Goal: Task Accomplishment & Management: Manage account settings

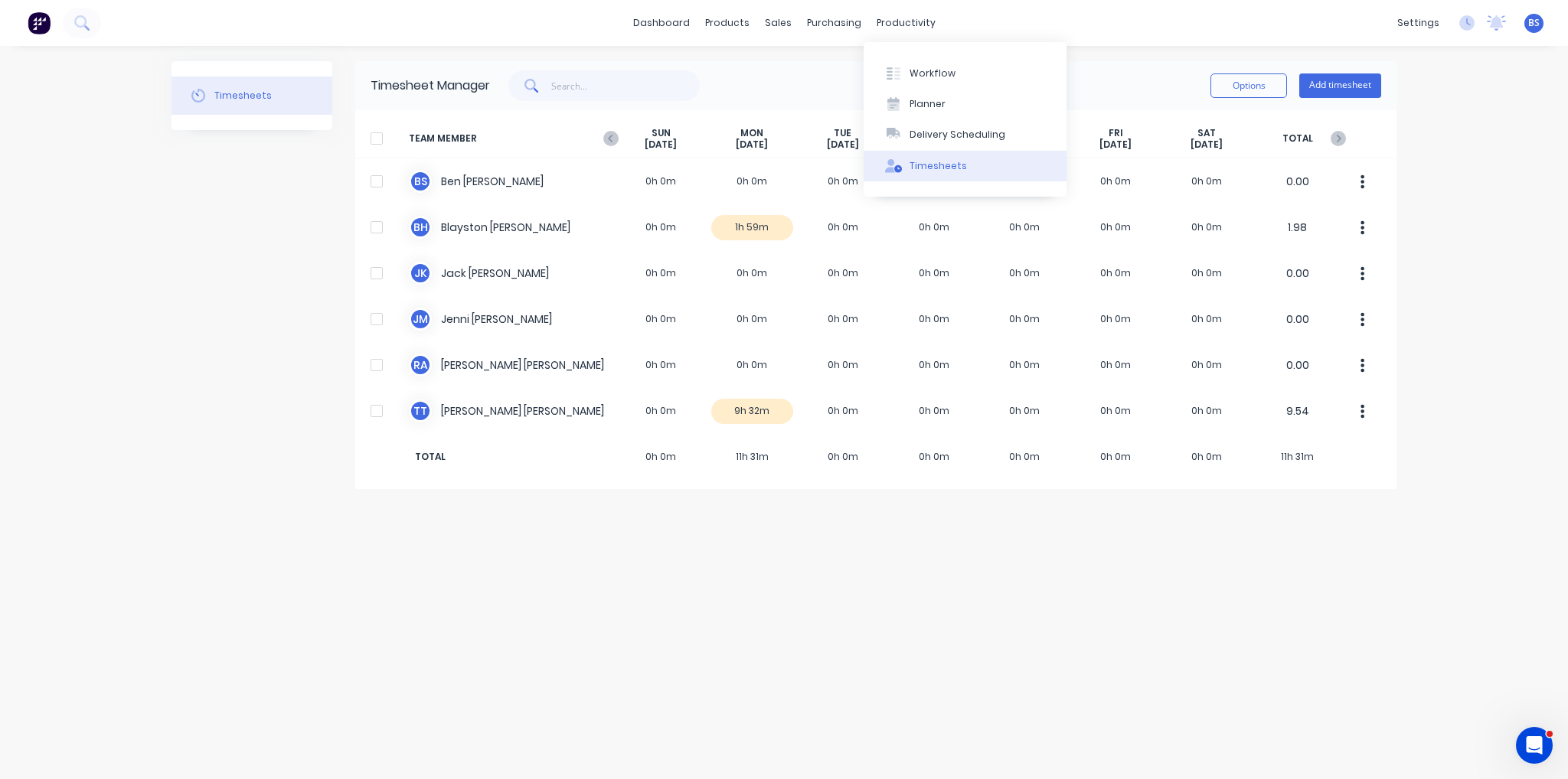
click at [946, 160] on div "Timesheets" at bounding box center [938, 166] width 57 height 14
click at [943, 162] on div "Timesheets" at bounding box center [938, 166] width 57 height 14
click at [919, 26] on div "productivity" at bounding box center [906, 23] width 75 height 23
click at [946, 80] on button "Workflow" at bounding box center [965, 72] width 203 height 31
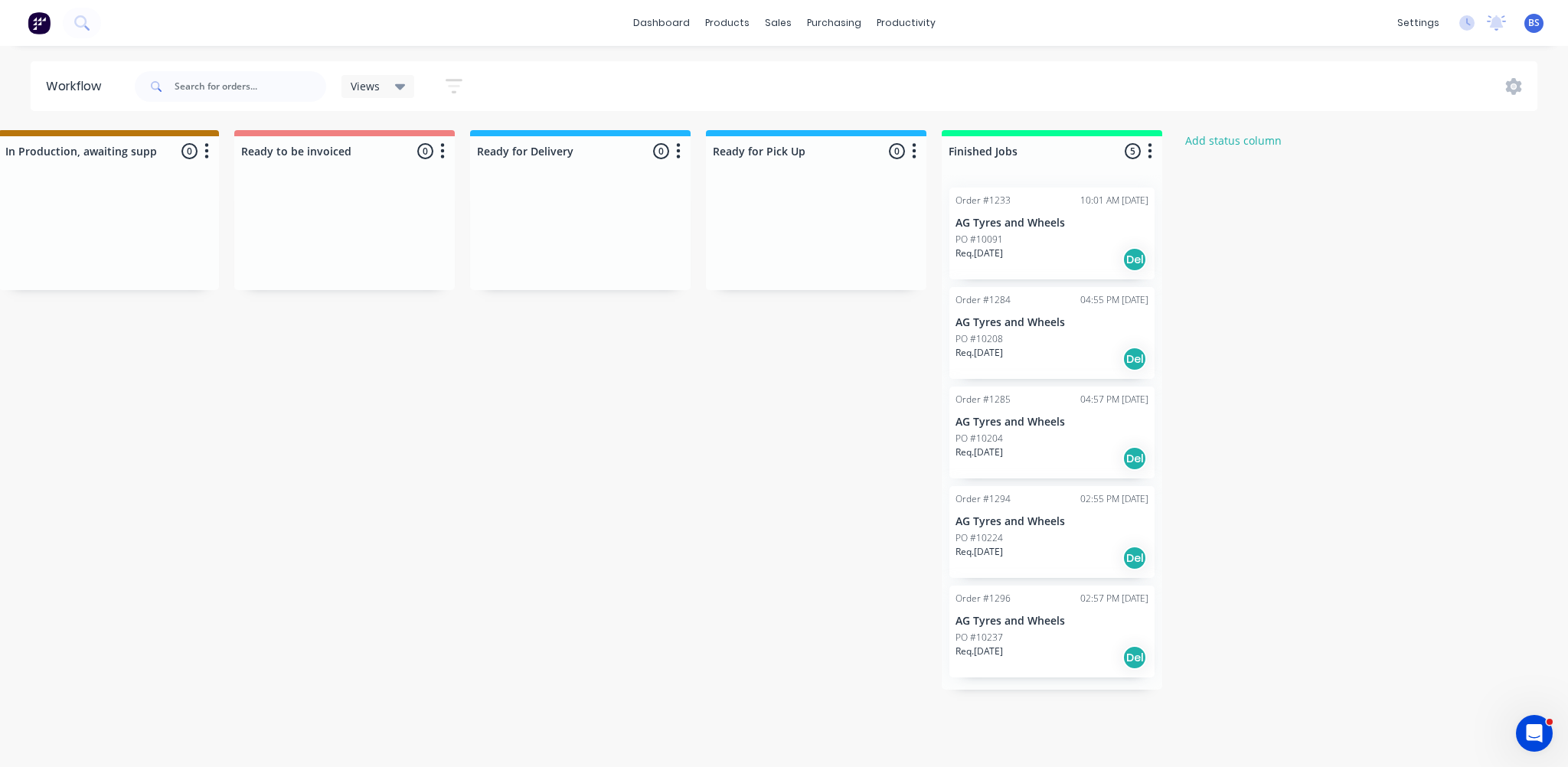
scroll to position [0, 986]
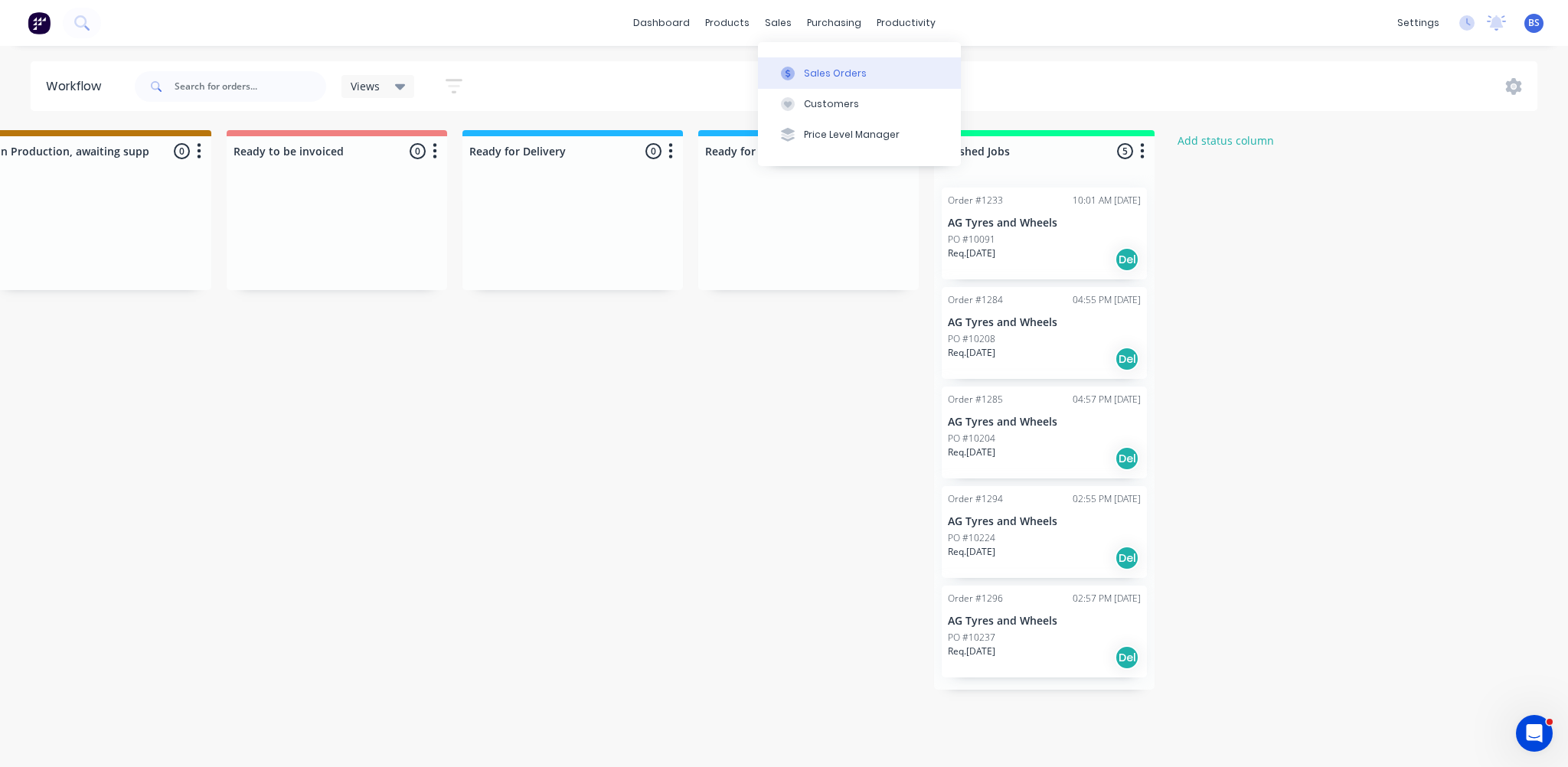
click at [794, 68] on icon at bounding box center [788, 73] width 14 height 14
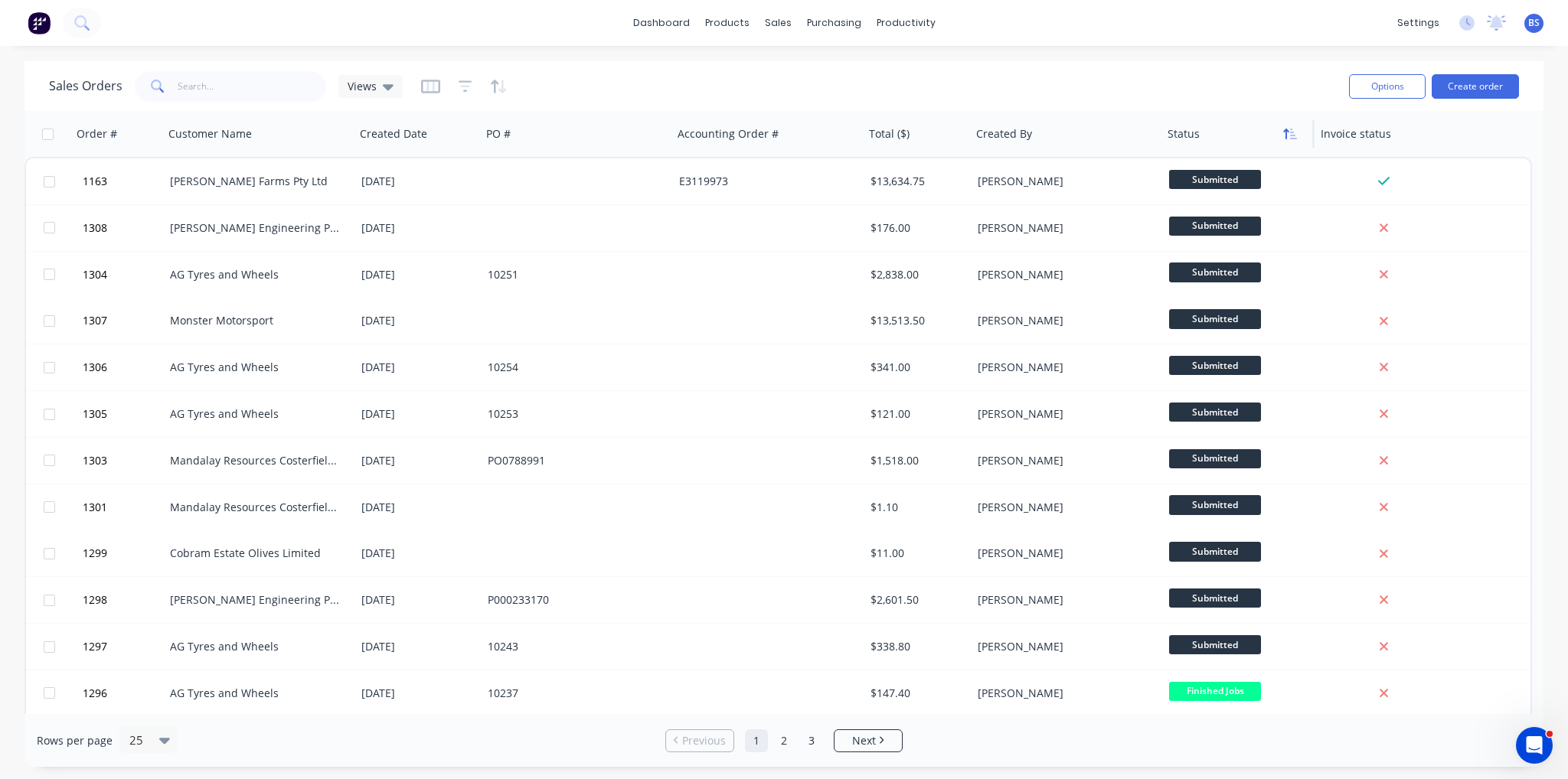
click at [1287, 144] on button "button" at bounding box center [1291, 134] width 23 height 23
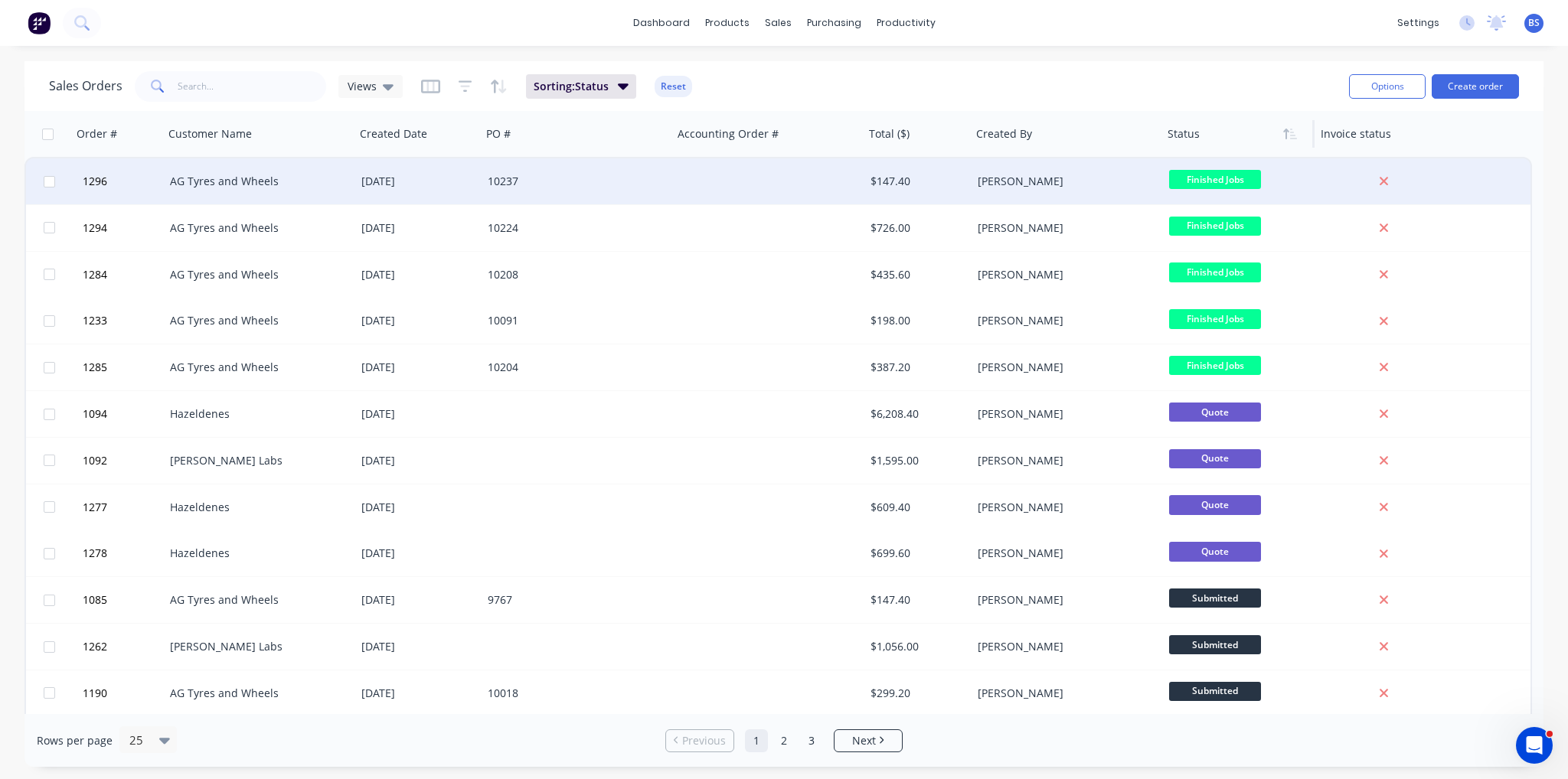
click at [911, 185] on div "$147.40" at bounding box center [915, 181] width 90 height 15
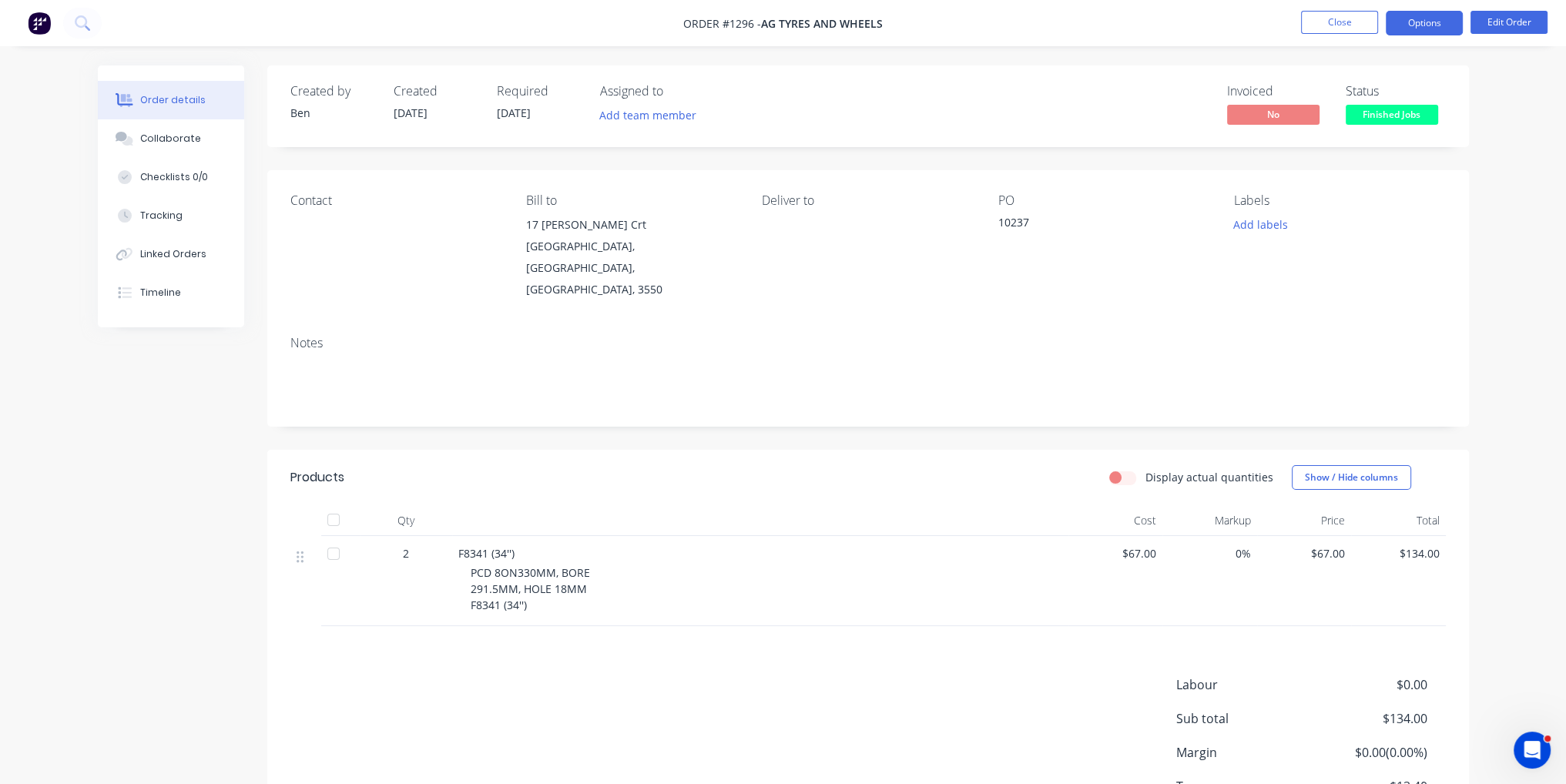
click at [1424, 27] on button "Options" at bounding box center [1424, 23] width 77 height 25
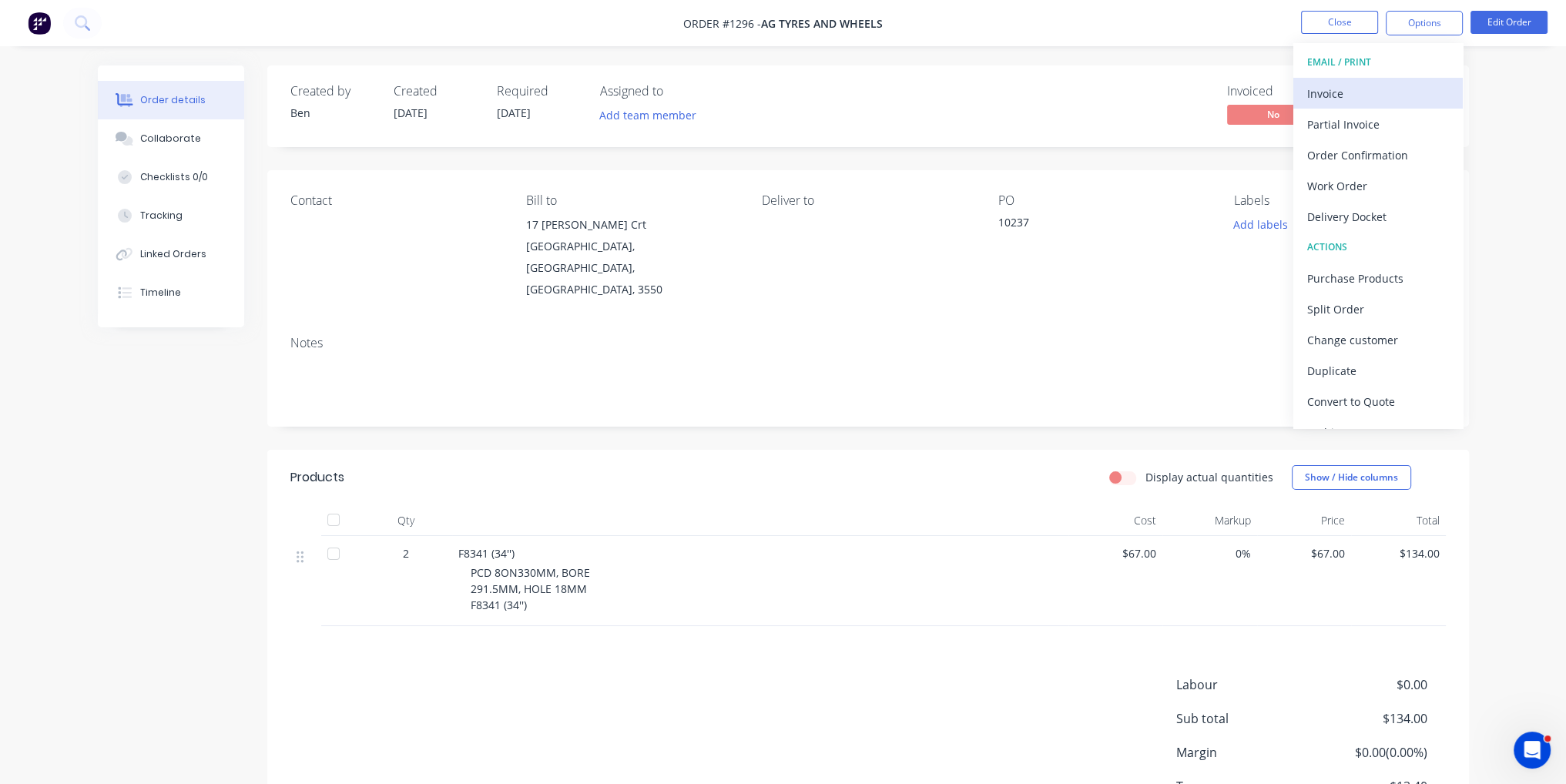
click at [1334, 90] on div "Invoice" at bounding box center [1378, 93] width 142 height 22
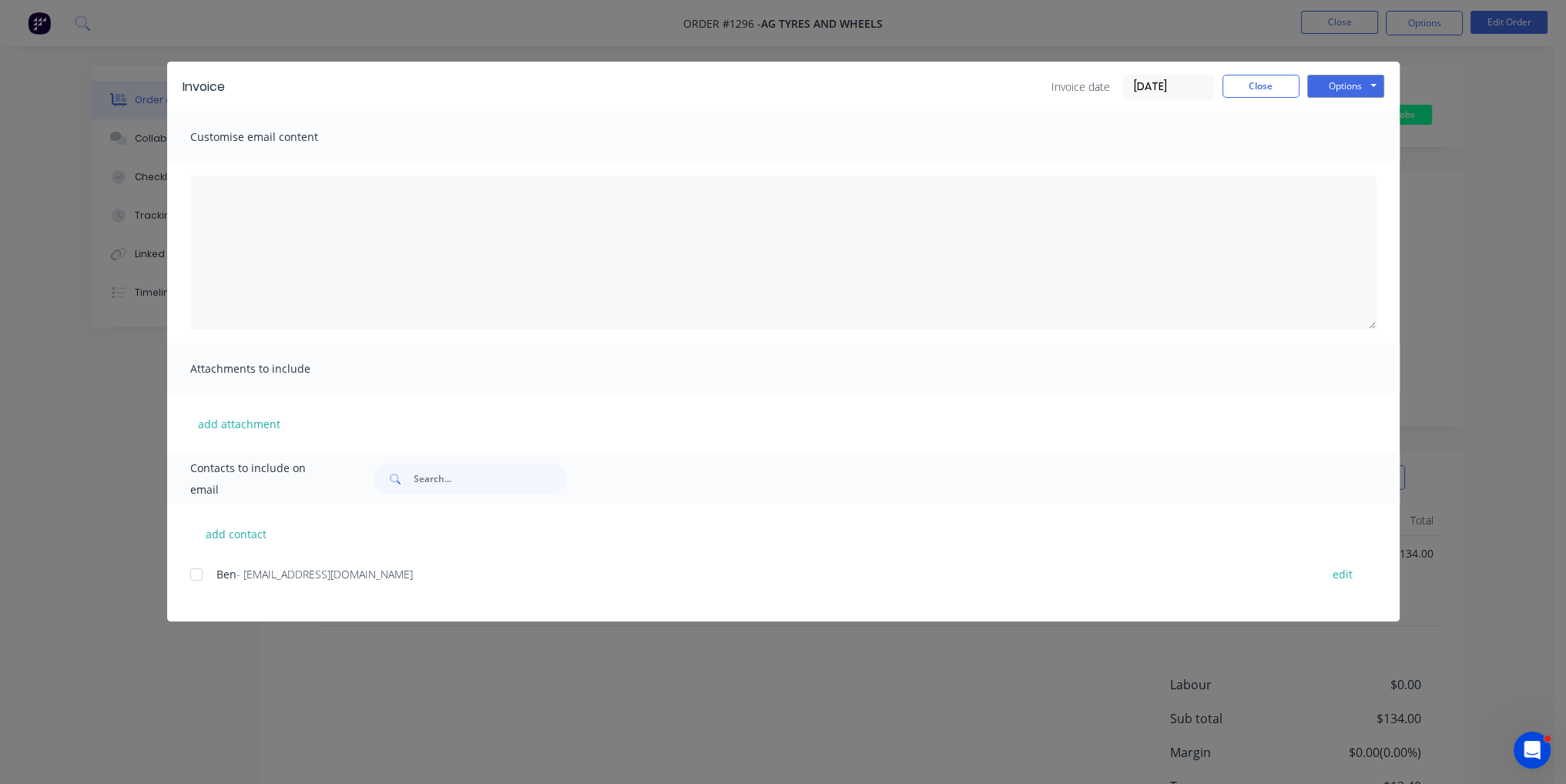
click at [191, 573] on div at bounding box center [196, 574] width 31 height 31
click at [1338, 80] on button "Options" at bounding box center [1346, 87] width 77 height 23
click at [1348, 170] on button "Email" at bounding box center [1357, 164] width 98 height 26
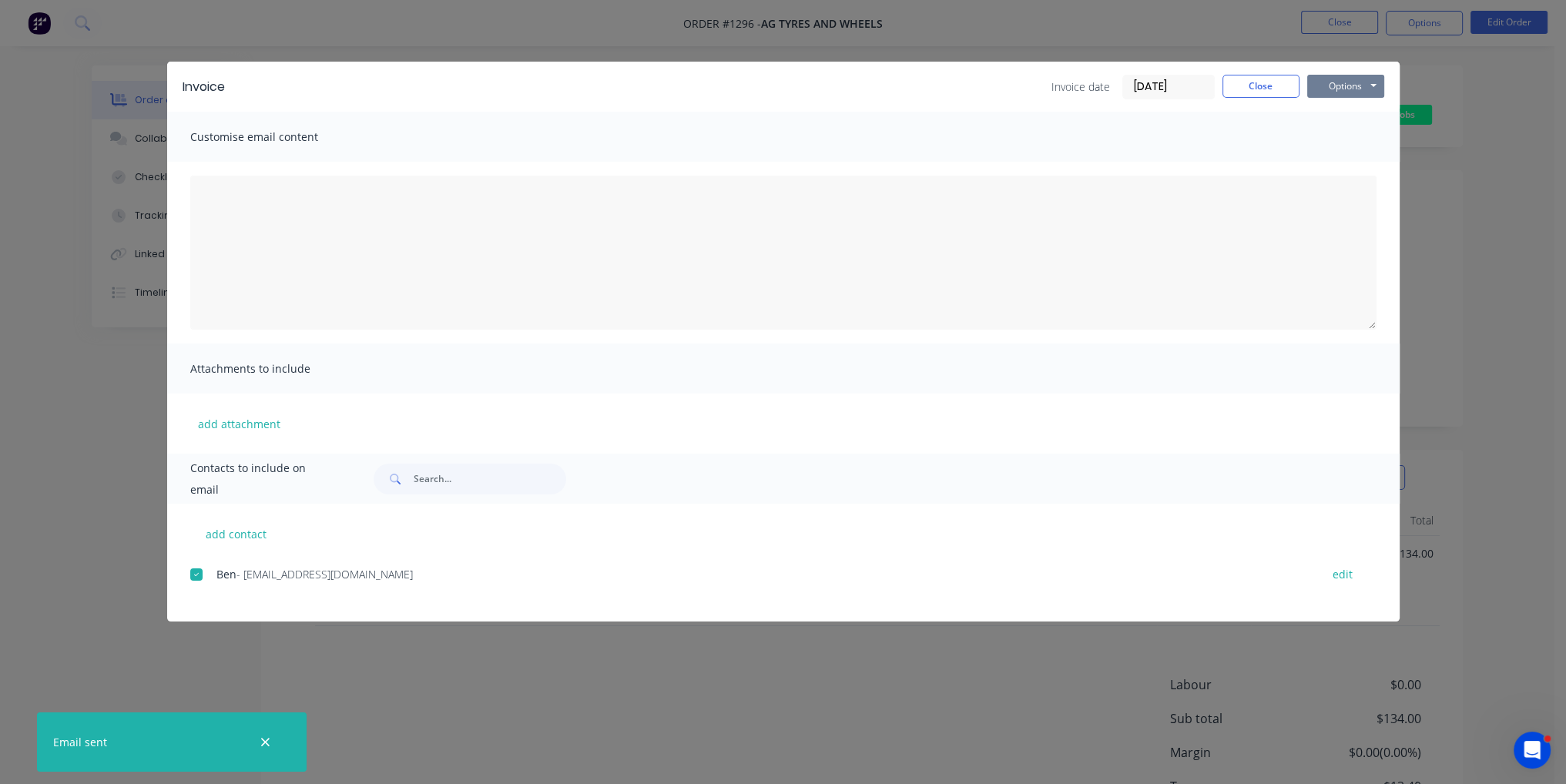
click at [1328, 78] on button "Options" at bounding box center [1346, 87] width 77 height 23
click at [1381, 168] on button "Email" at bounding box center [1357, 164] width 98 height 26
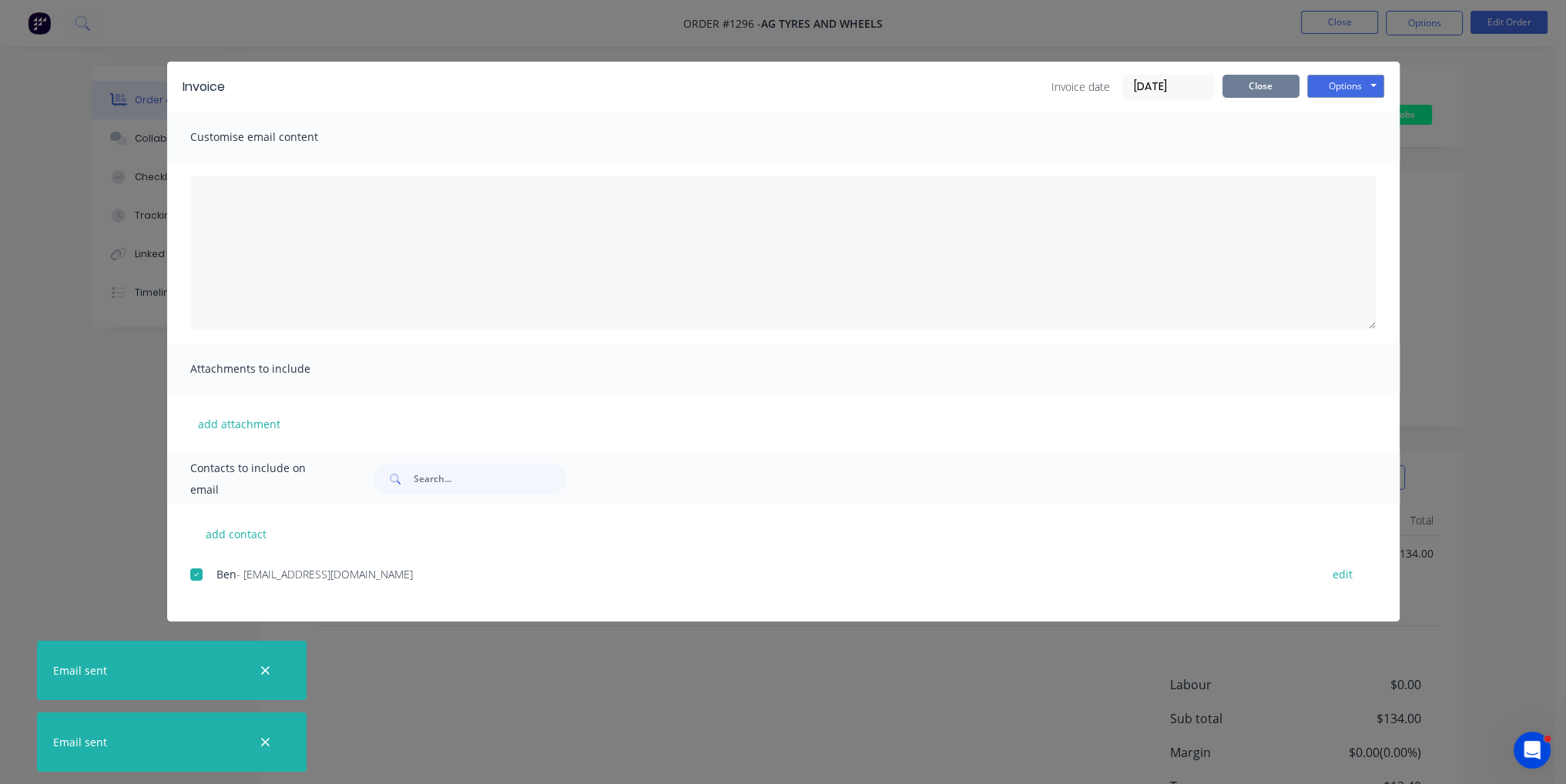
click at [1263, 82] on button "Close" at bounding box center [1261, 87] width 77 height 23
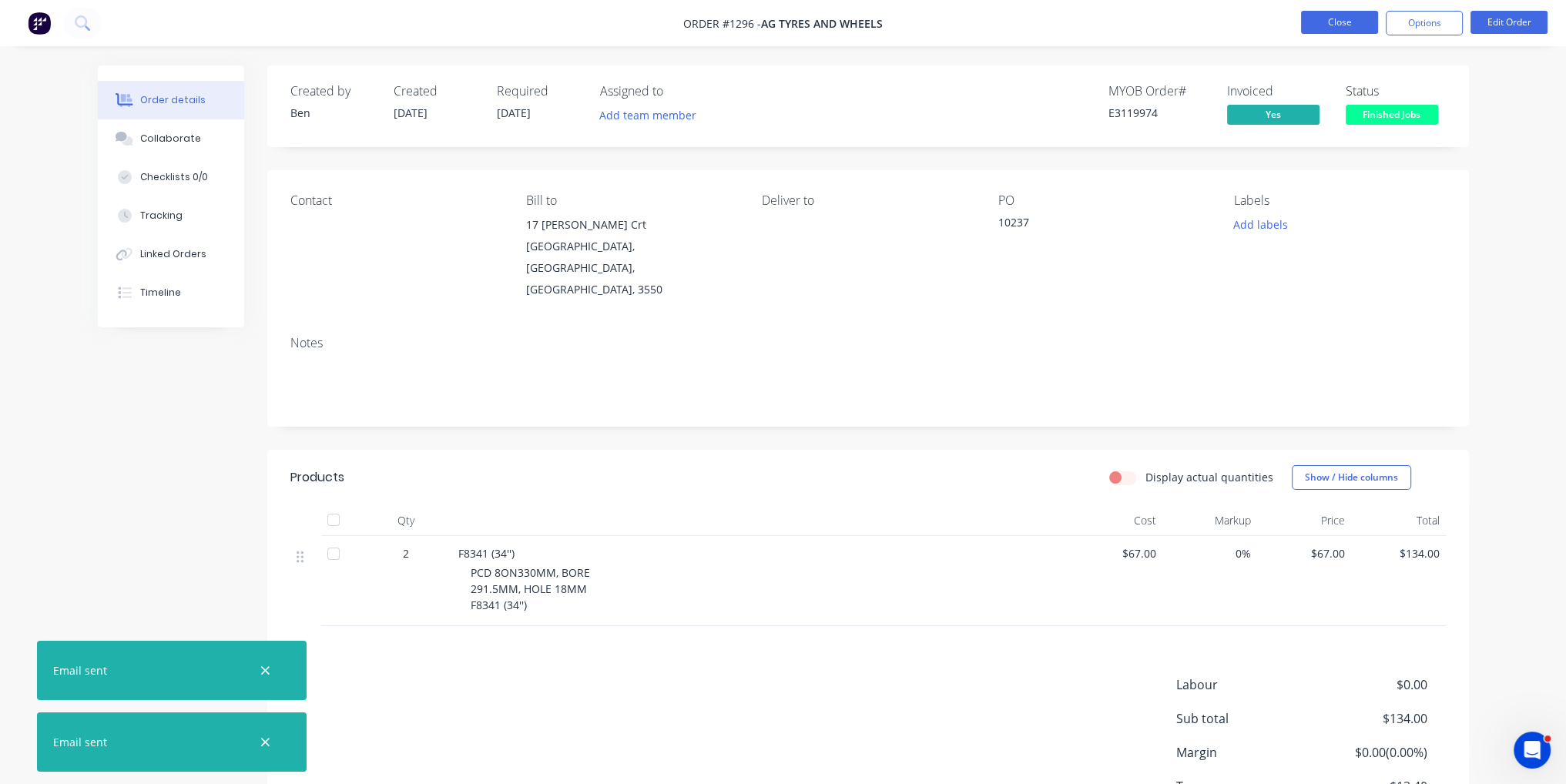
click at [1346, 17] on button "Close" at bounding box center [1339, 22] width 77 height 23
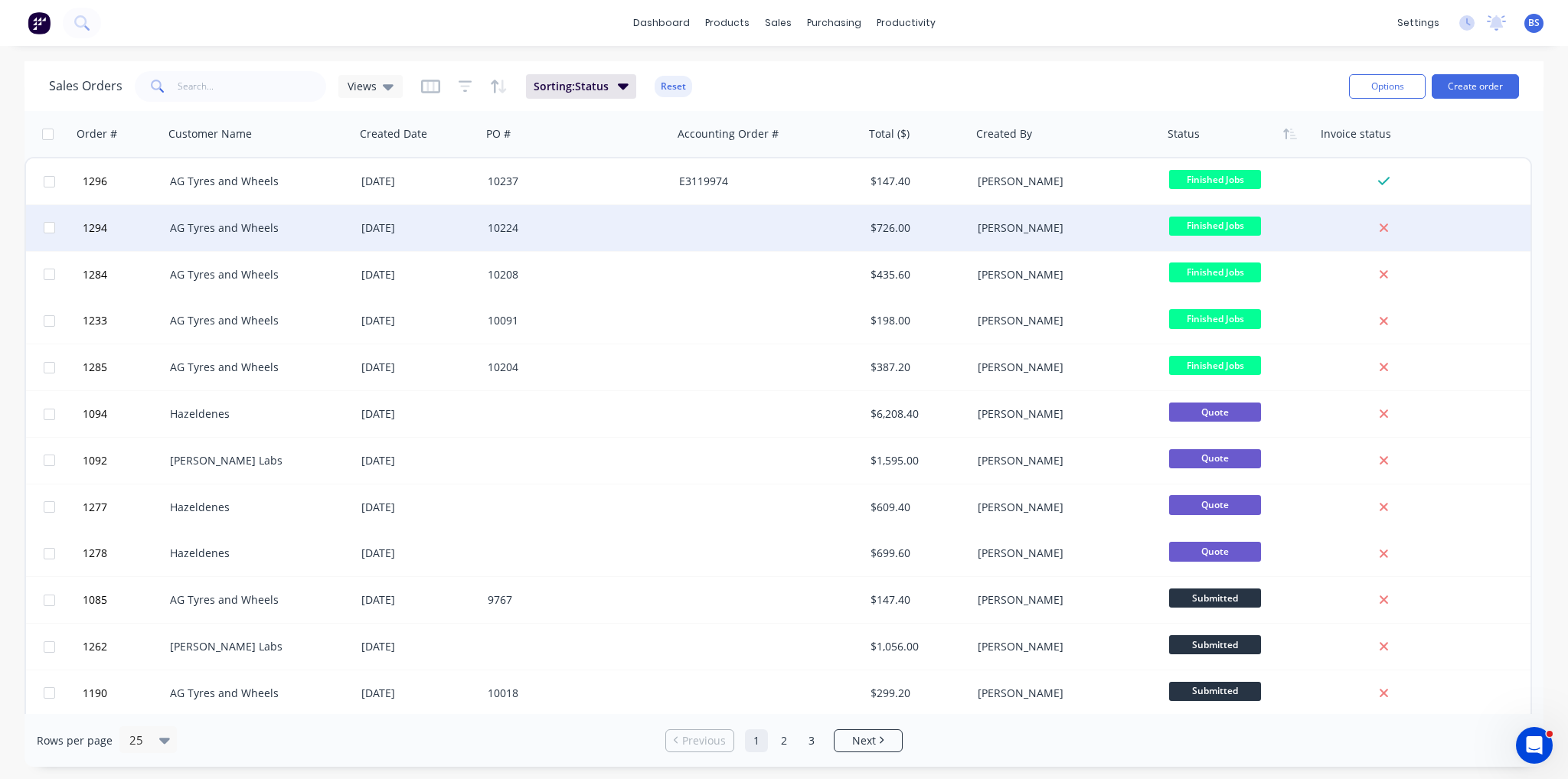
click at [948, 240] on div "$726.00" at bounding box center [918, 228] width 107 height 46
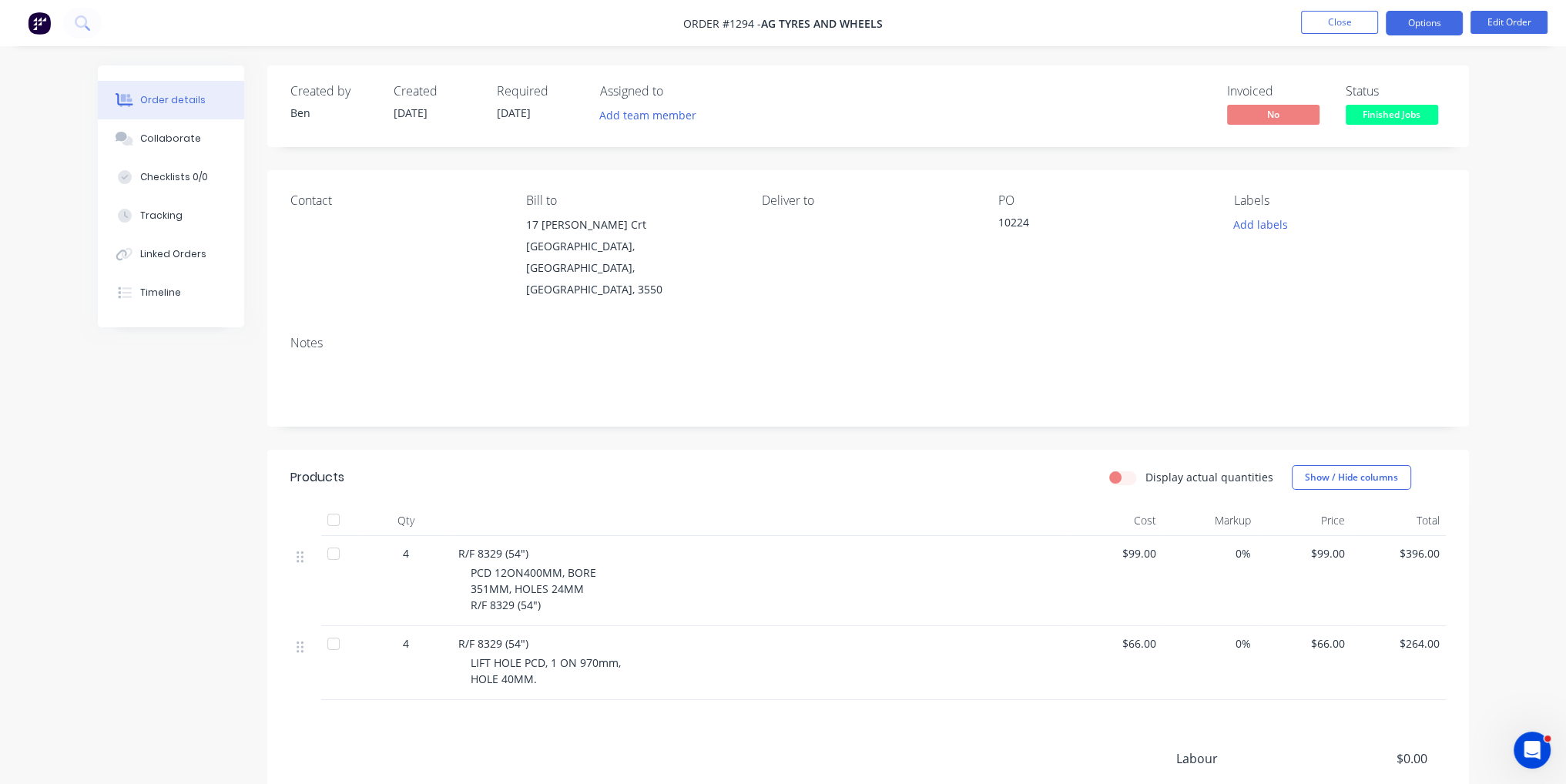
click at [1439, 27] on button "Options" at bounding box center [1424, 23] width 77 height 25
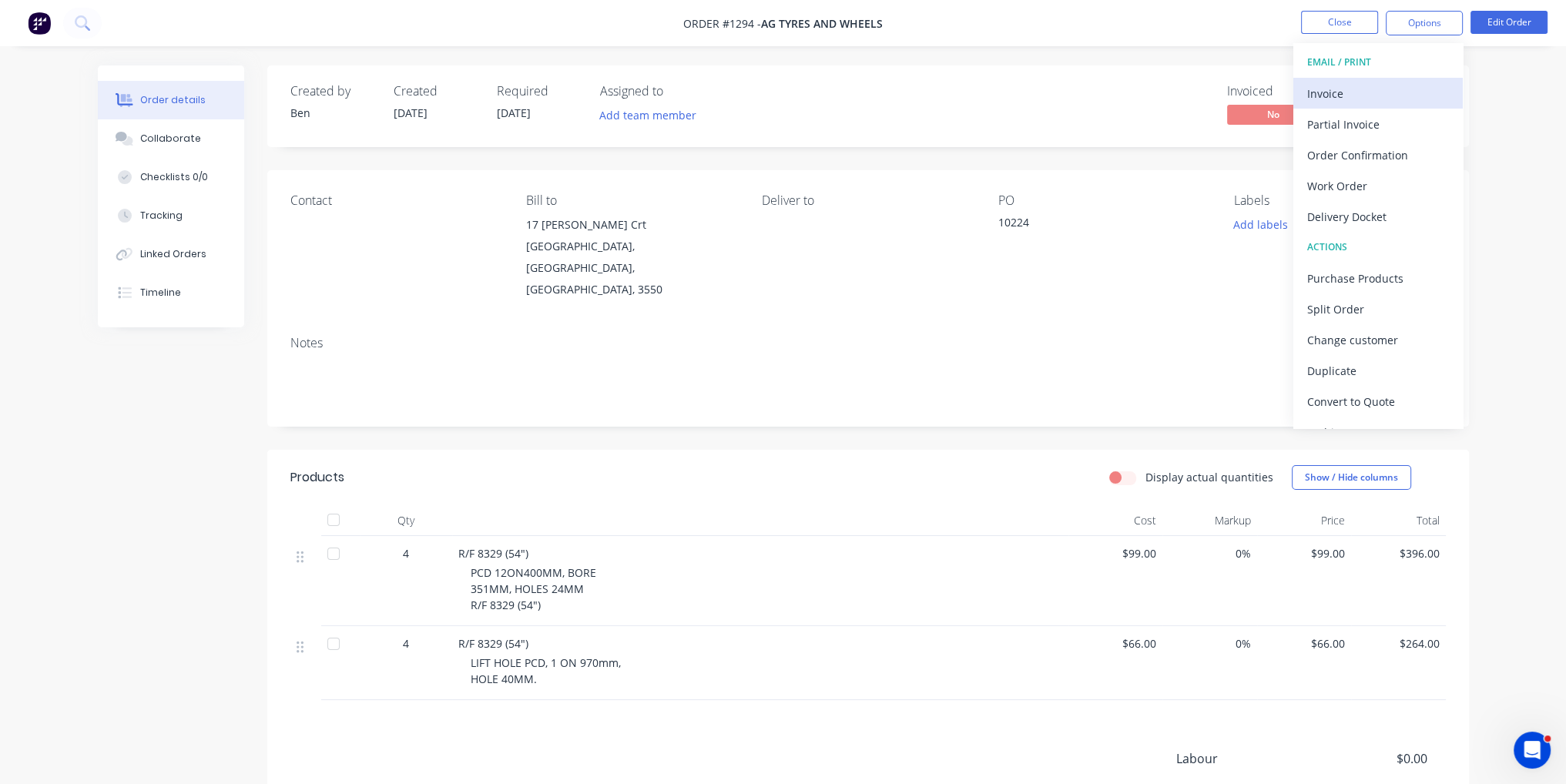
click at [1362, 95] on div "Invoice" at bounding box center [1378, 93] width 142 height 22
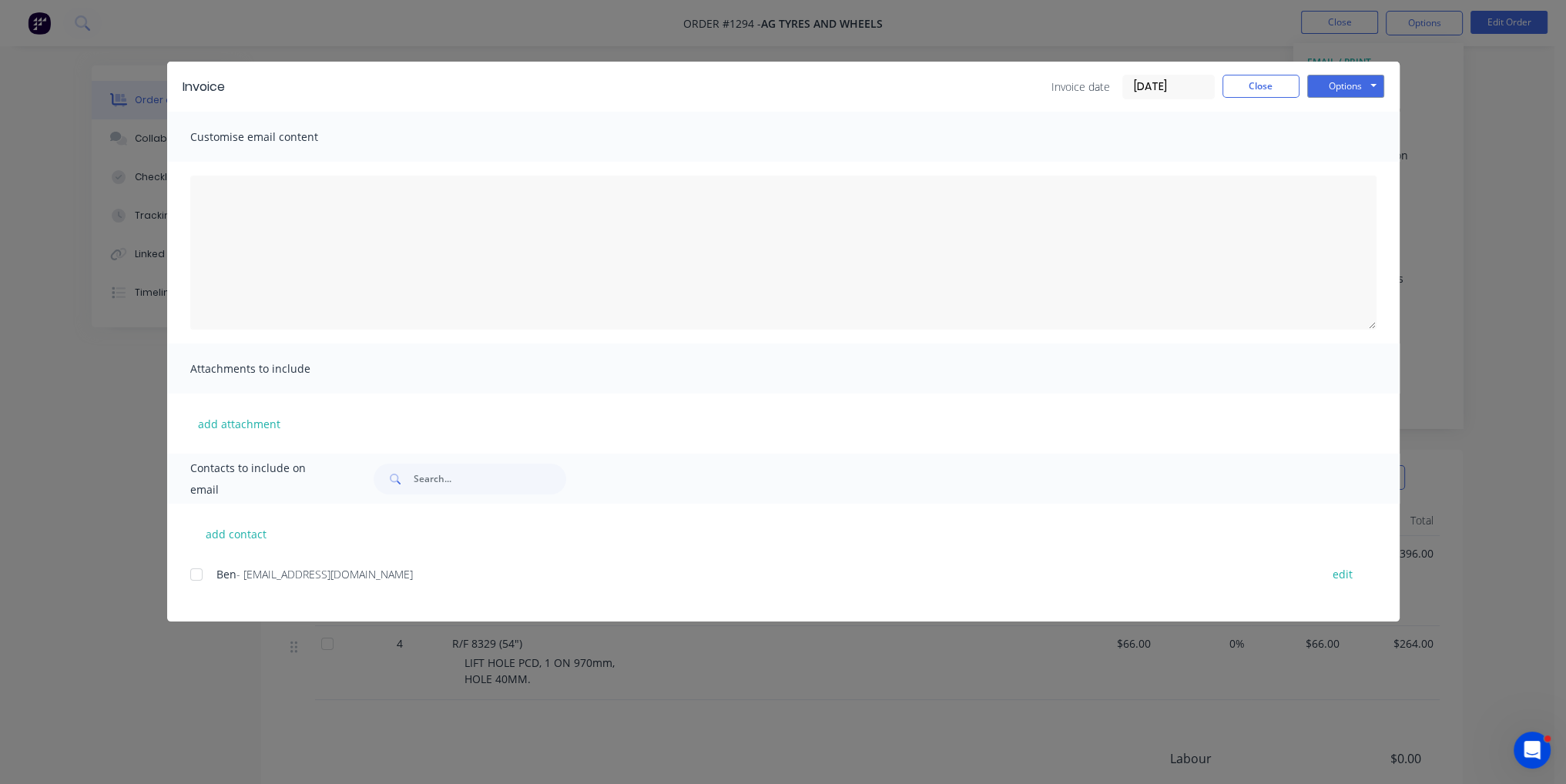
click at [195, 577] on div at bounding box center [196, 574] width 31 height 31
click at [1341, 79] on button "Options" at bounding box center [1346, 87] width 77 height 23
click at [1353, 169] on button "Email" at bounding box center [1357, 164] width 98 height 26
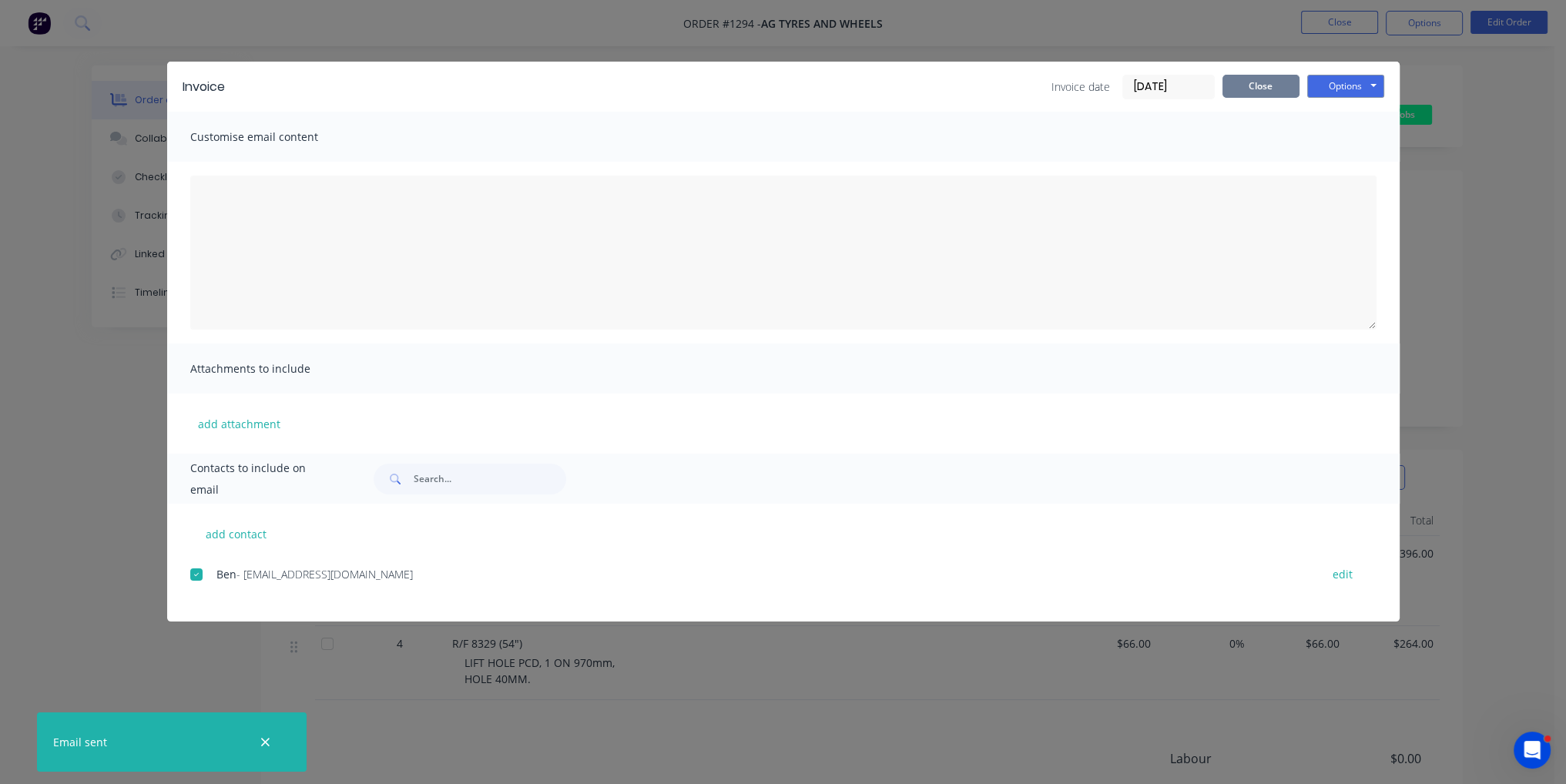
click at [1276, 85] on button "Close" at bounding box center [1261, 87] width 77 height 23
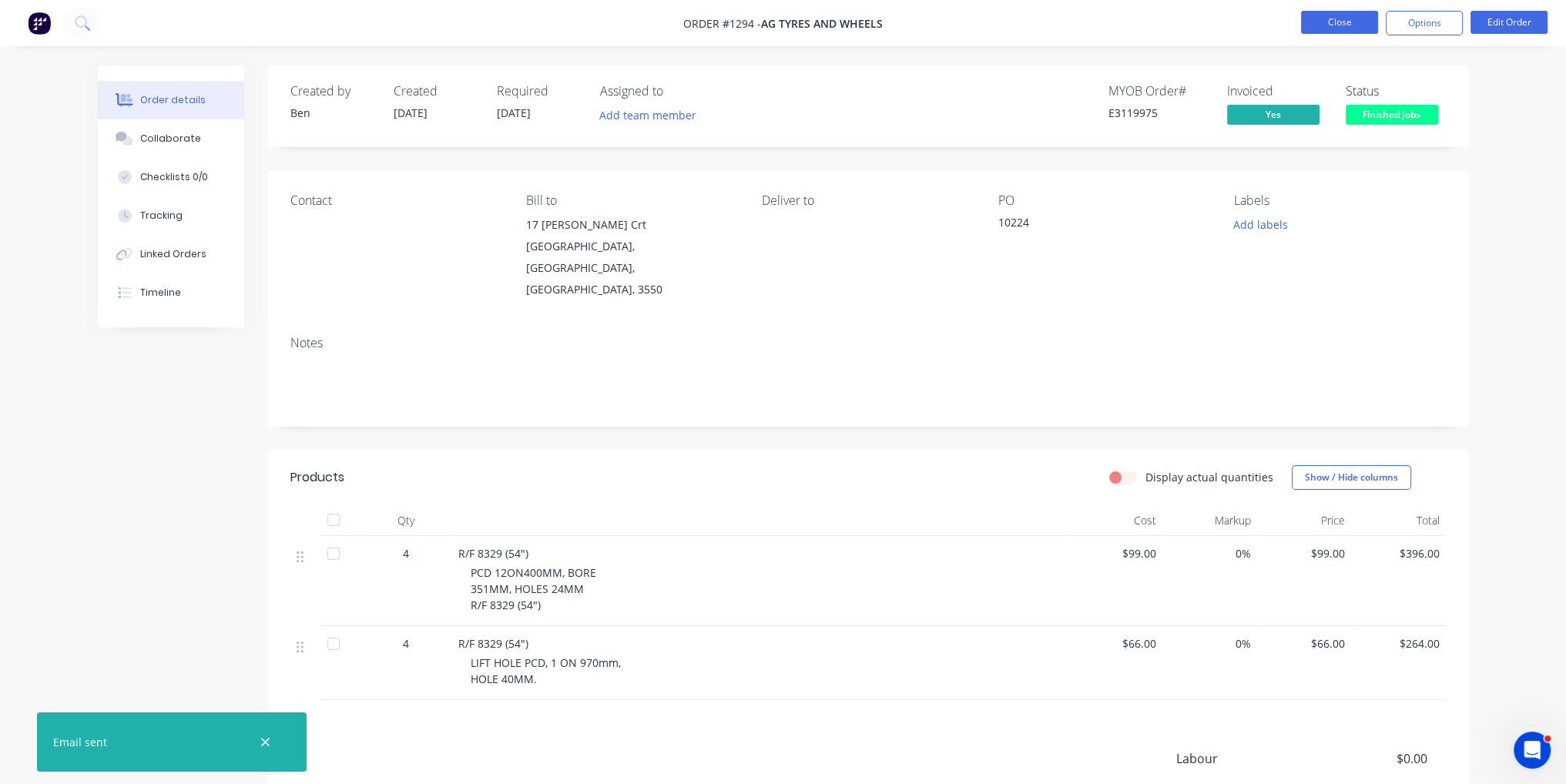
click at [1338, 20] on button "Close" at bounding box center [1339, 22] width 77 height 23
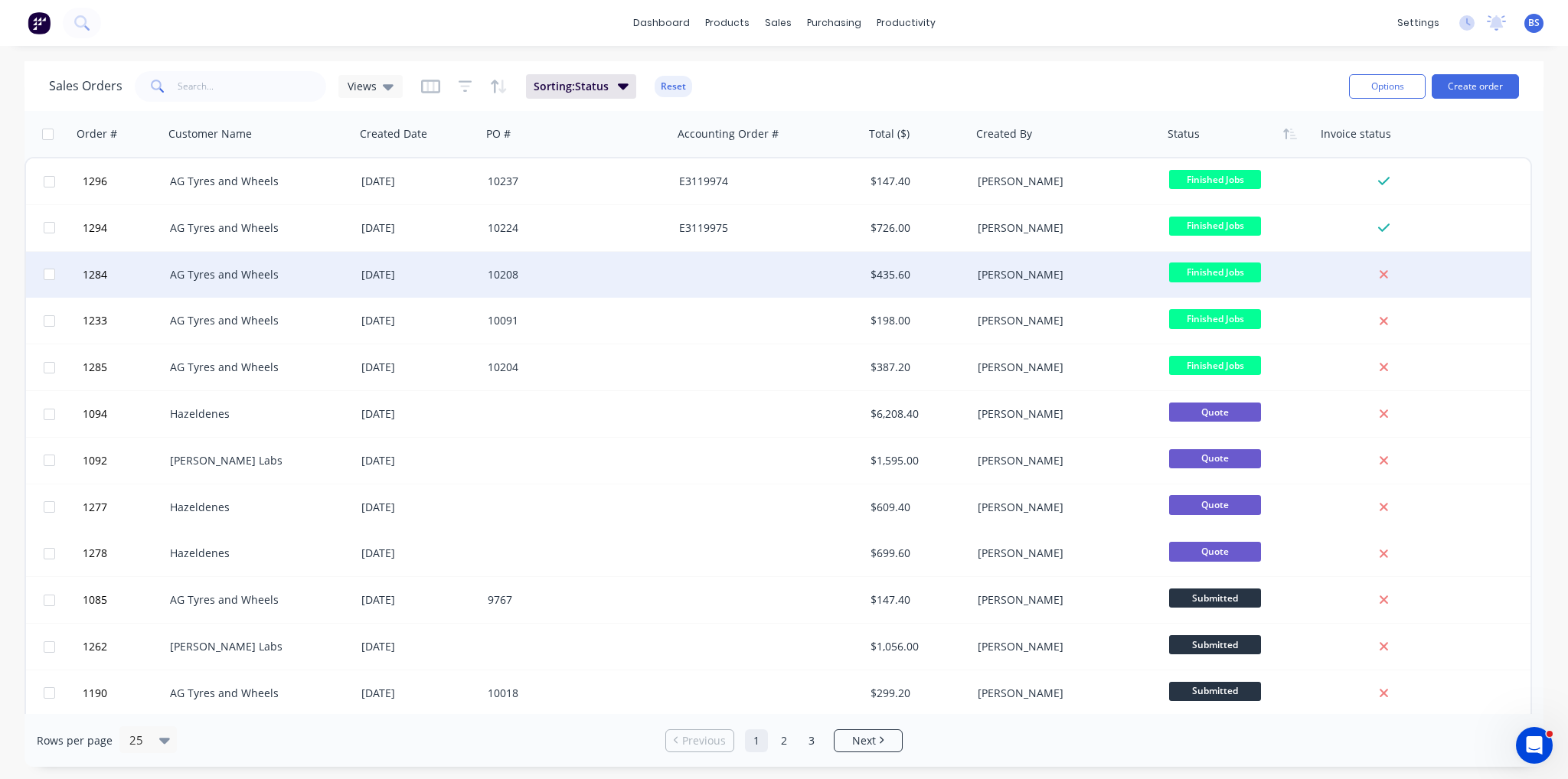
click at [770, 266] on div at bounding box center [768, 274] width 191 height 46
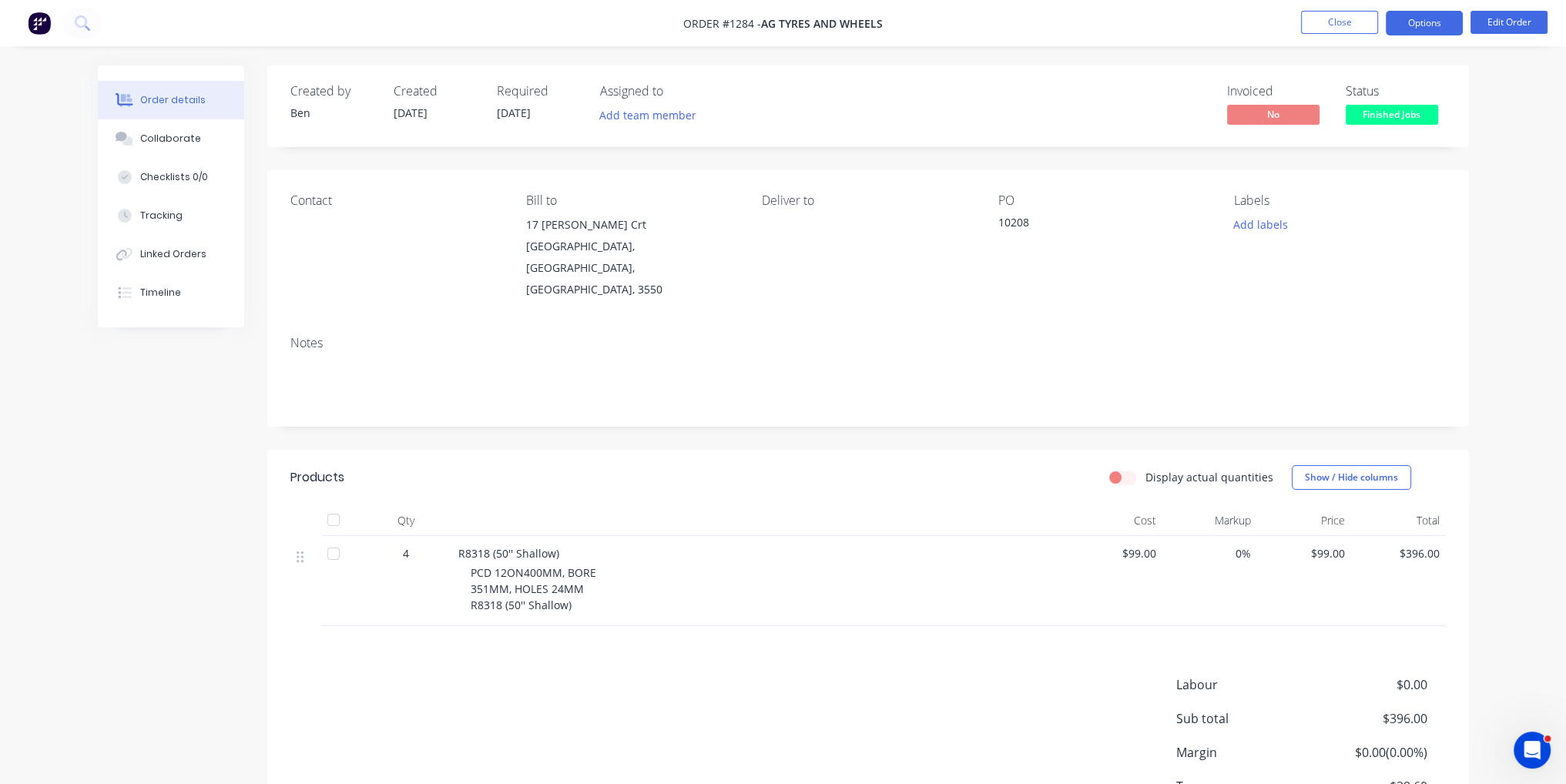
click at [1433, 23] on button "Options" at bounding box center [1424, 23] width 77 height 25
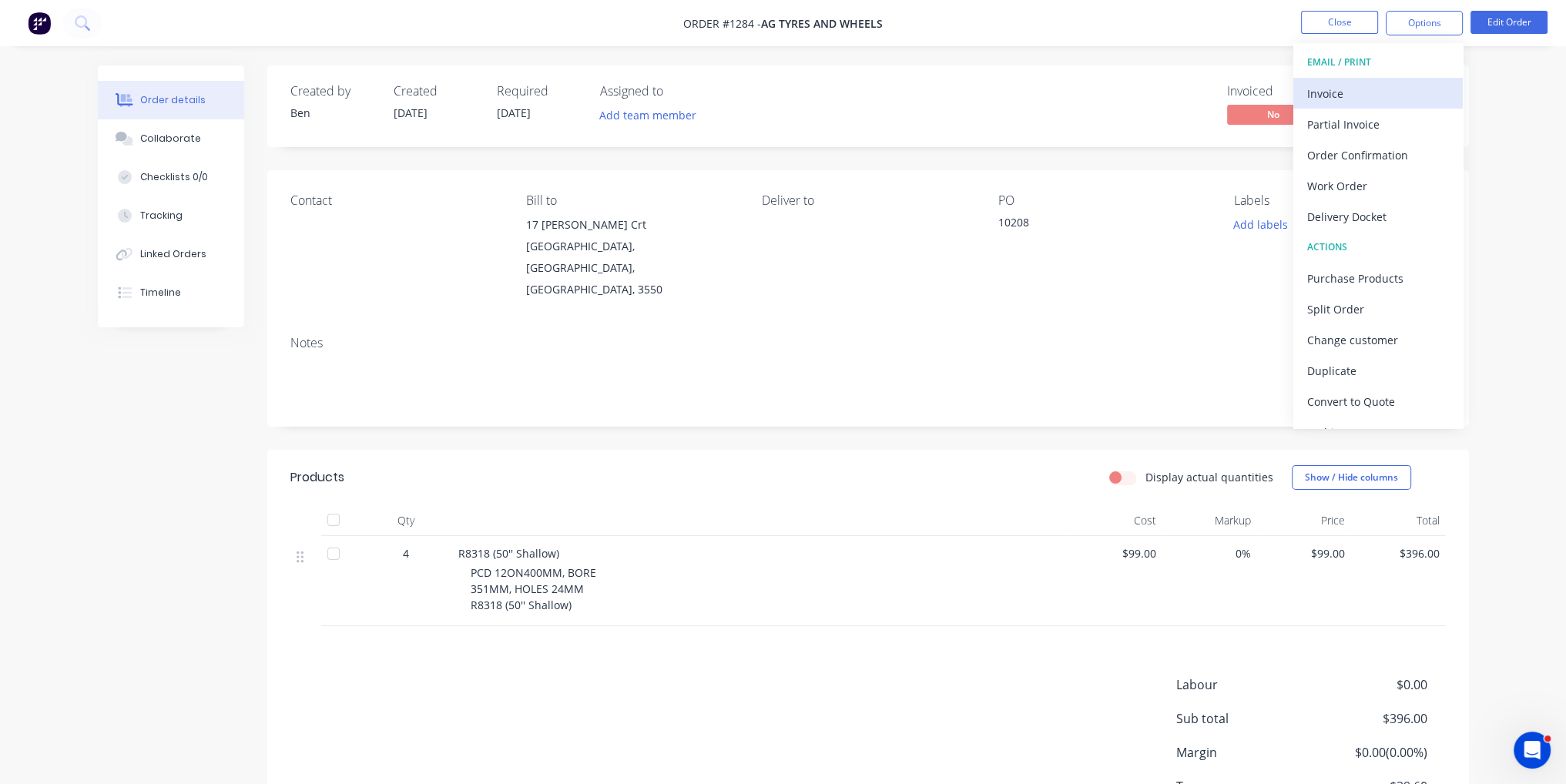
click at [1418, 87] on div "Invoice" at bounding box center [1378, 93] width 142 height 22
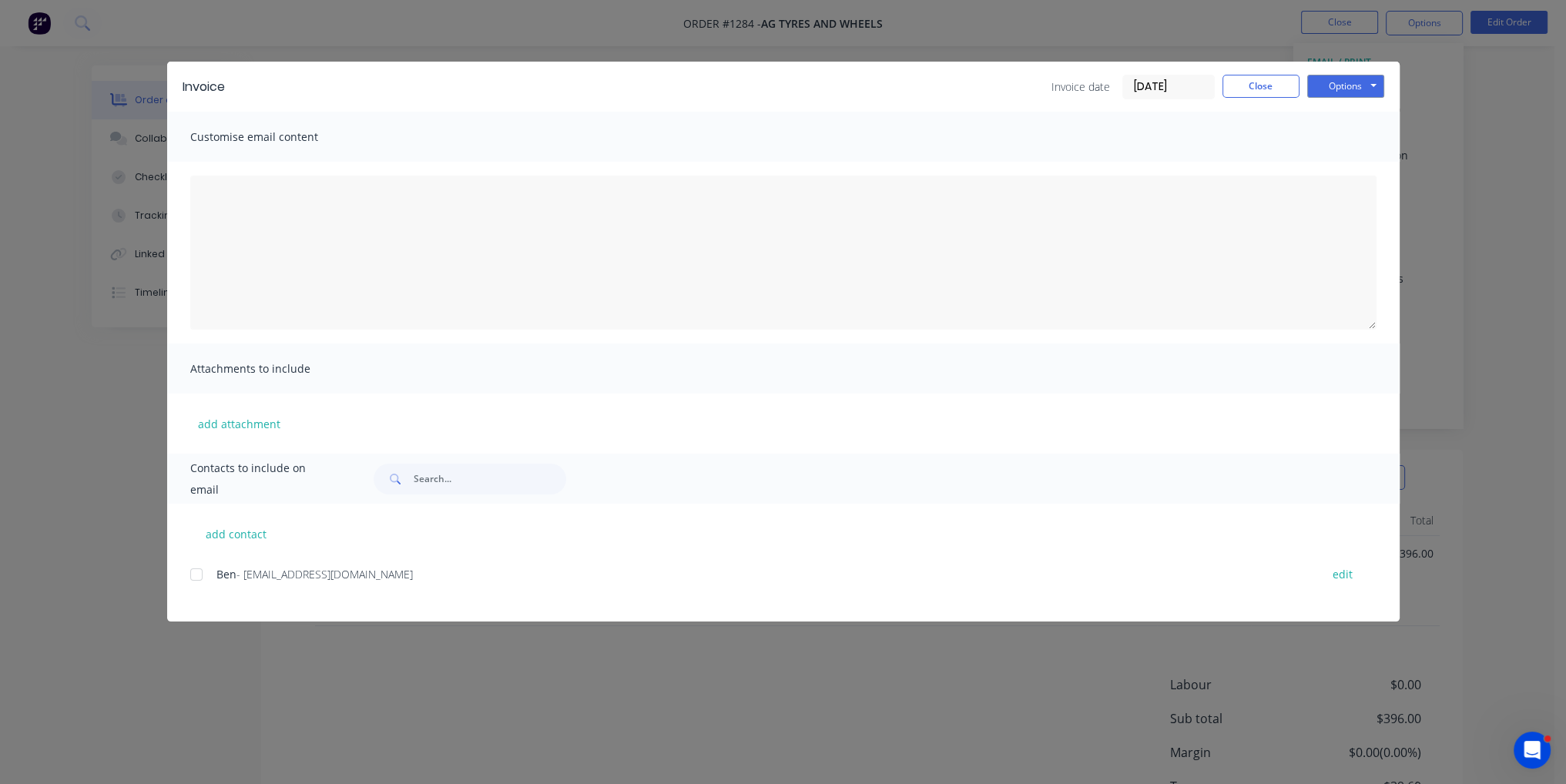
drag, startPoint x: 196, startPoint y: 571, endPoint x: 351, endPoint y: 527, distance: 161.1
click at [197, 571] on div at bounding box center [196, 574] width 31 height 31
click at [1348, 87] on button "Options" at bounding box center [1346, 87] width 77 height 23
click at [1361, 164] on button "Email" at bounding box center [1357, 164] width 98 height 26
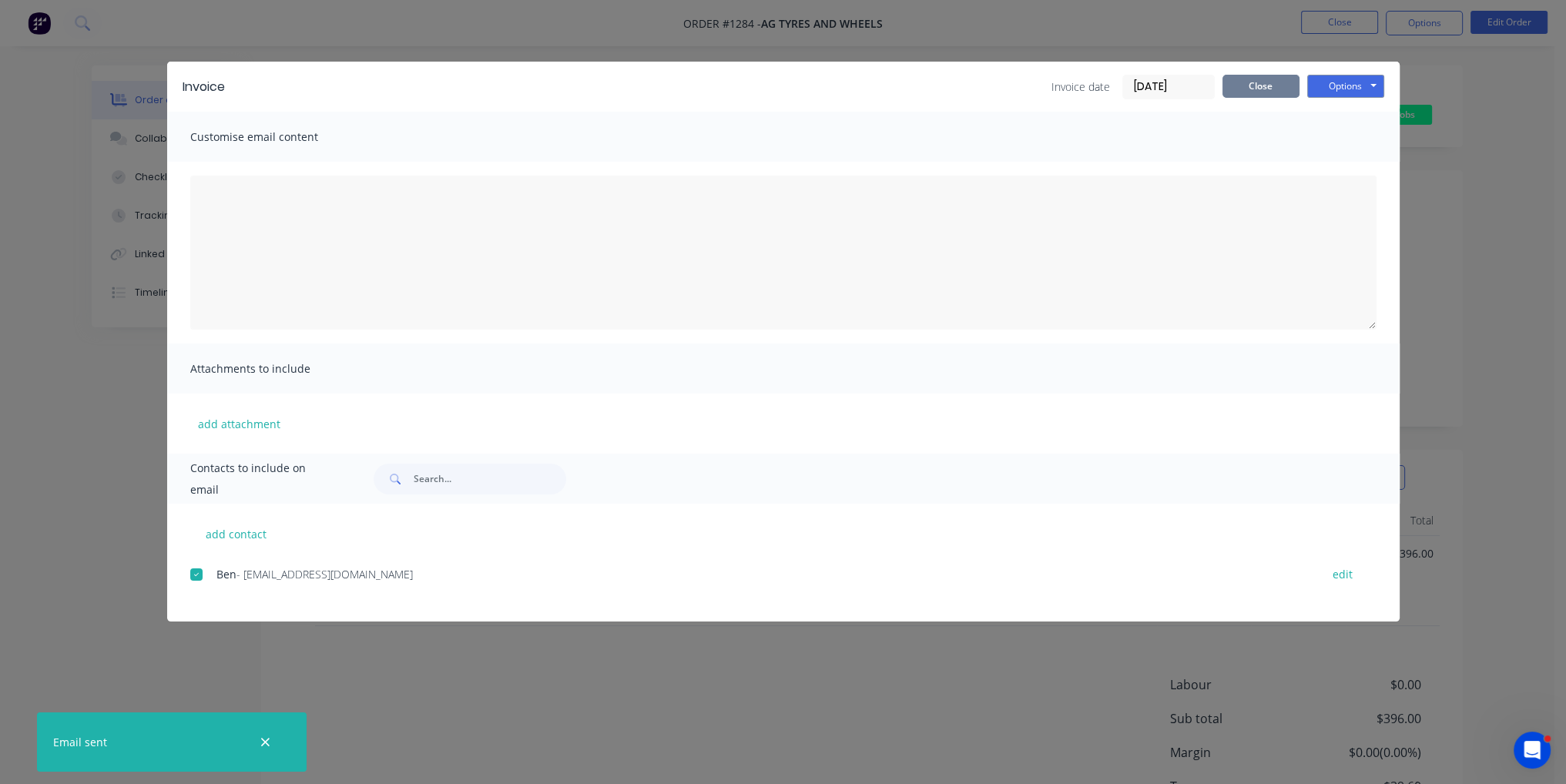
click at [1286, 88] on button "Close" at bounding box center [1261, 87] width 77 height 23
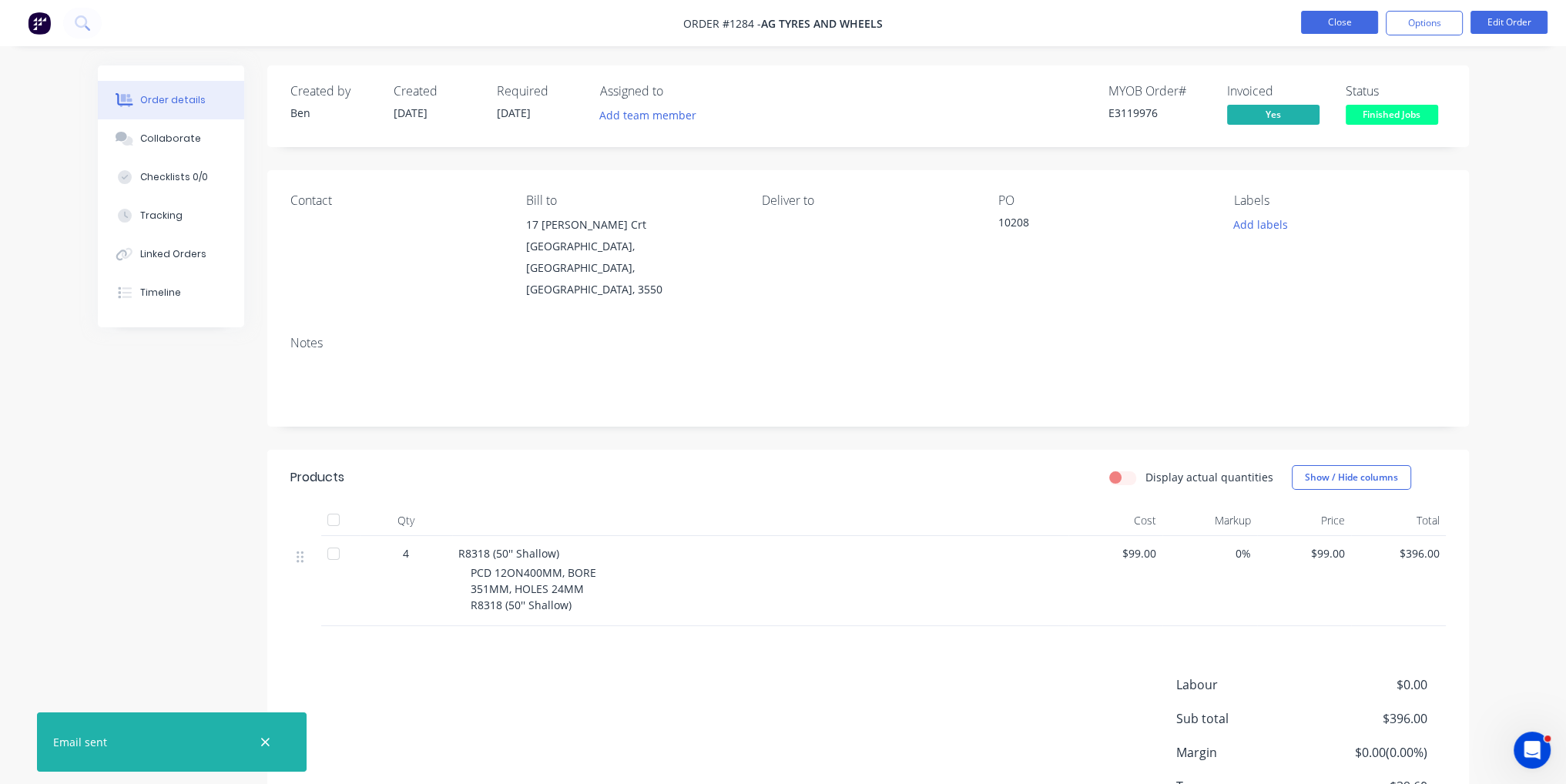
click at [1353, 11] on button "Close" at bounding box center [1339, 22] width 77 height 23
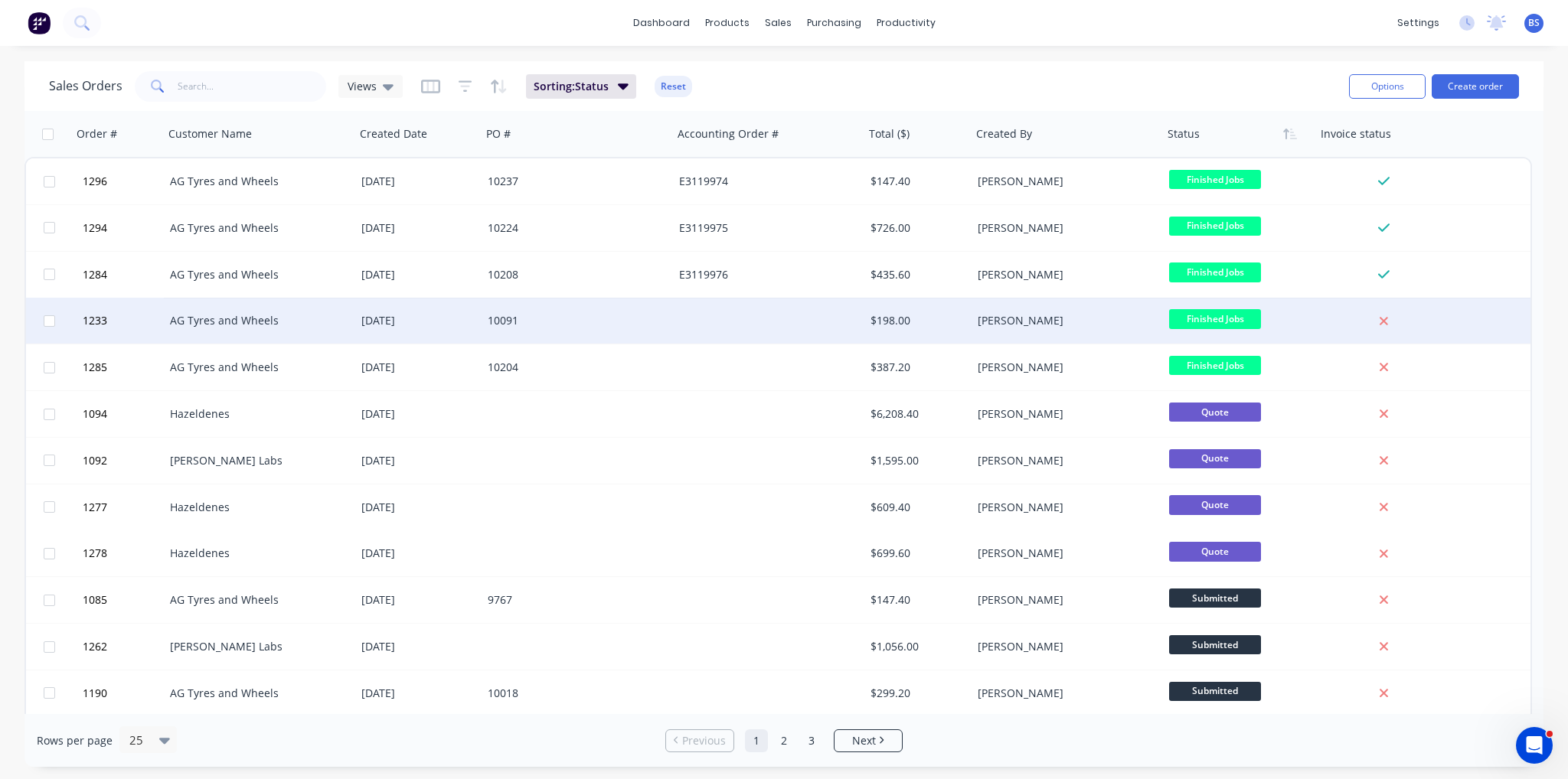
click at [653, 331] on div "10091" at bounding box center [577, 320] width 191 height 46
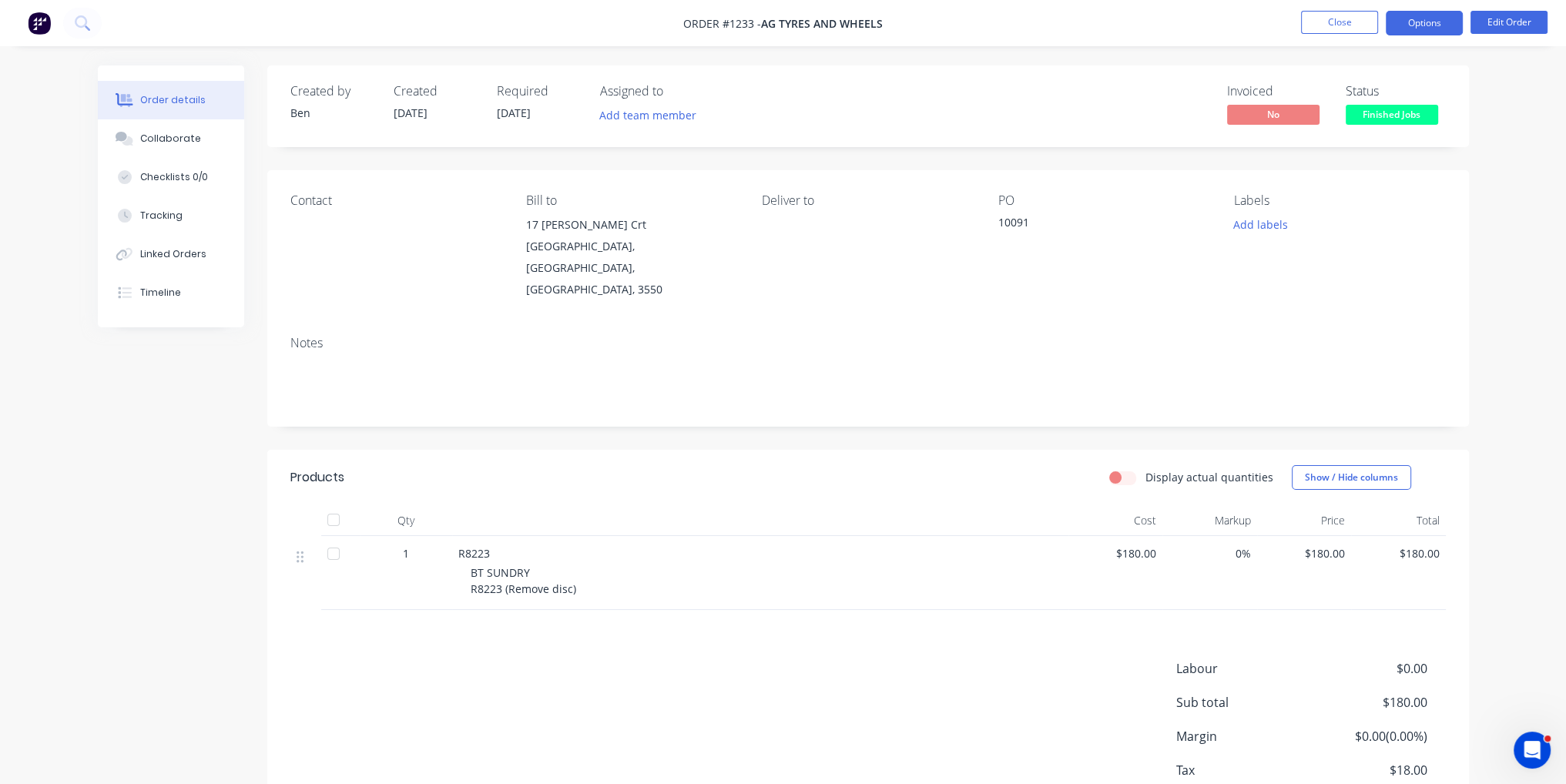
click at [1421, 15] on button "Options" at bounding box center [1424, 23] width 77 height 25
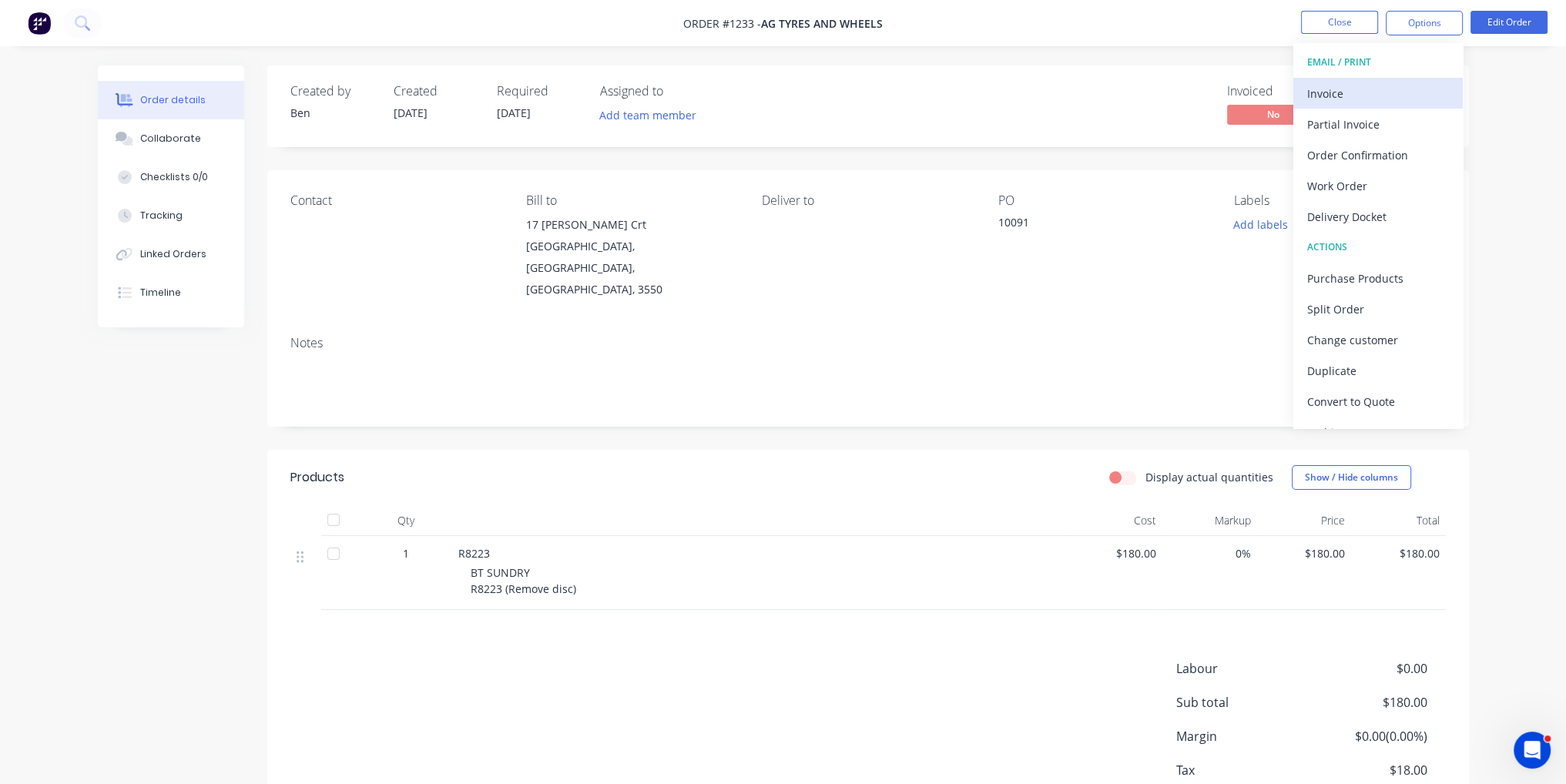
click at [1406, 92] on div "Invoice" at bounding box center [1378, 93] width 142 height 22
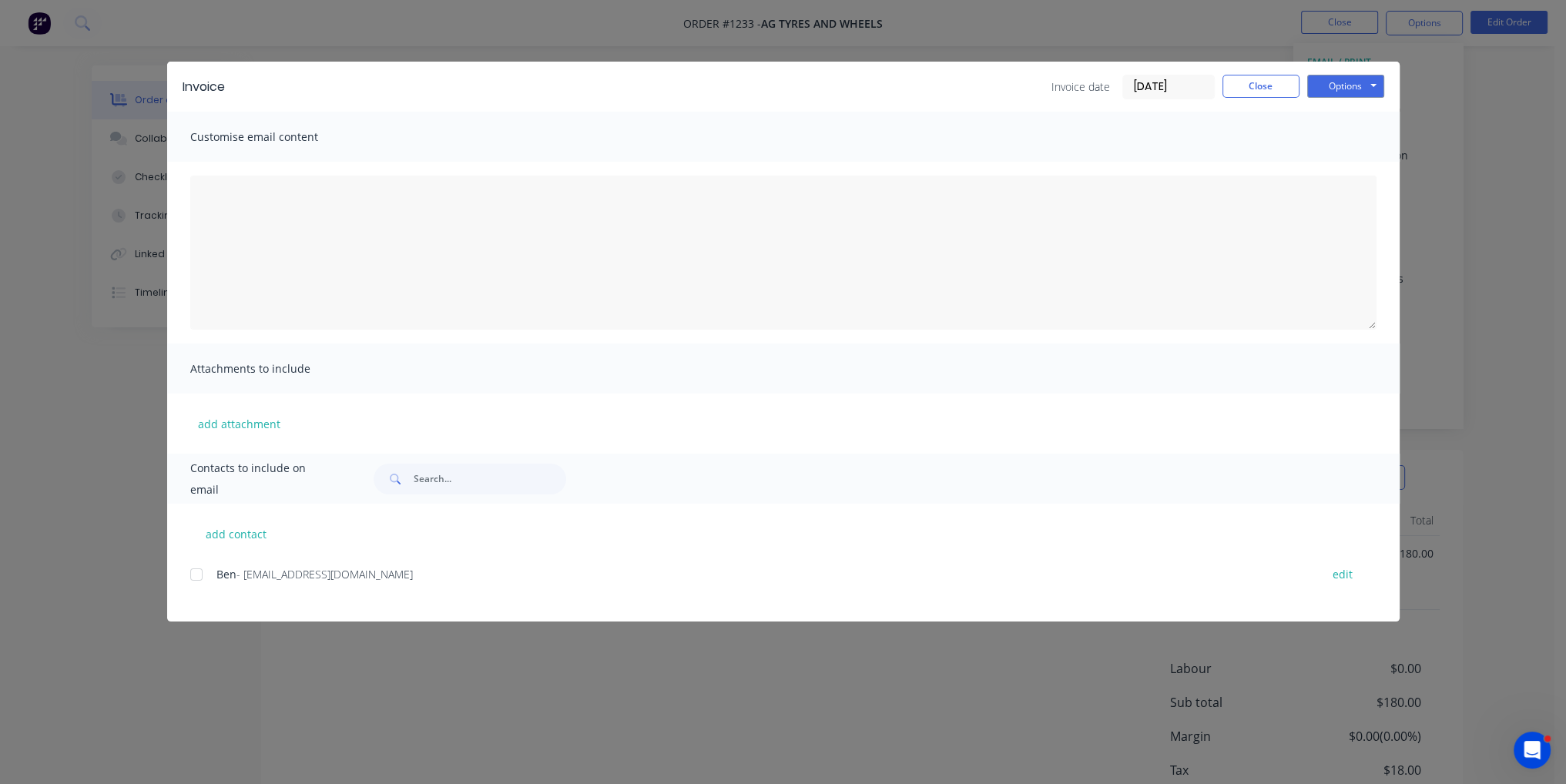
click at [197, 577] on div at bounding box center [196, 574] width 31 height 31
click at [1362, 78] on button "Options" at bounding box center [1346, 87] width 77 height 23
click at [1368, 168] on button "Email" at bounding box center [1357, 164] width 98 height 26
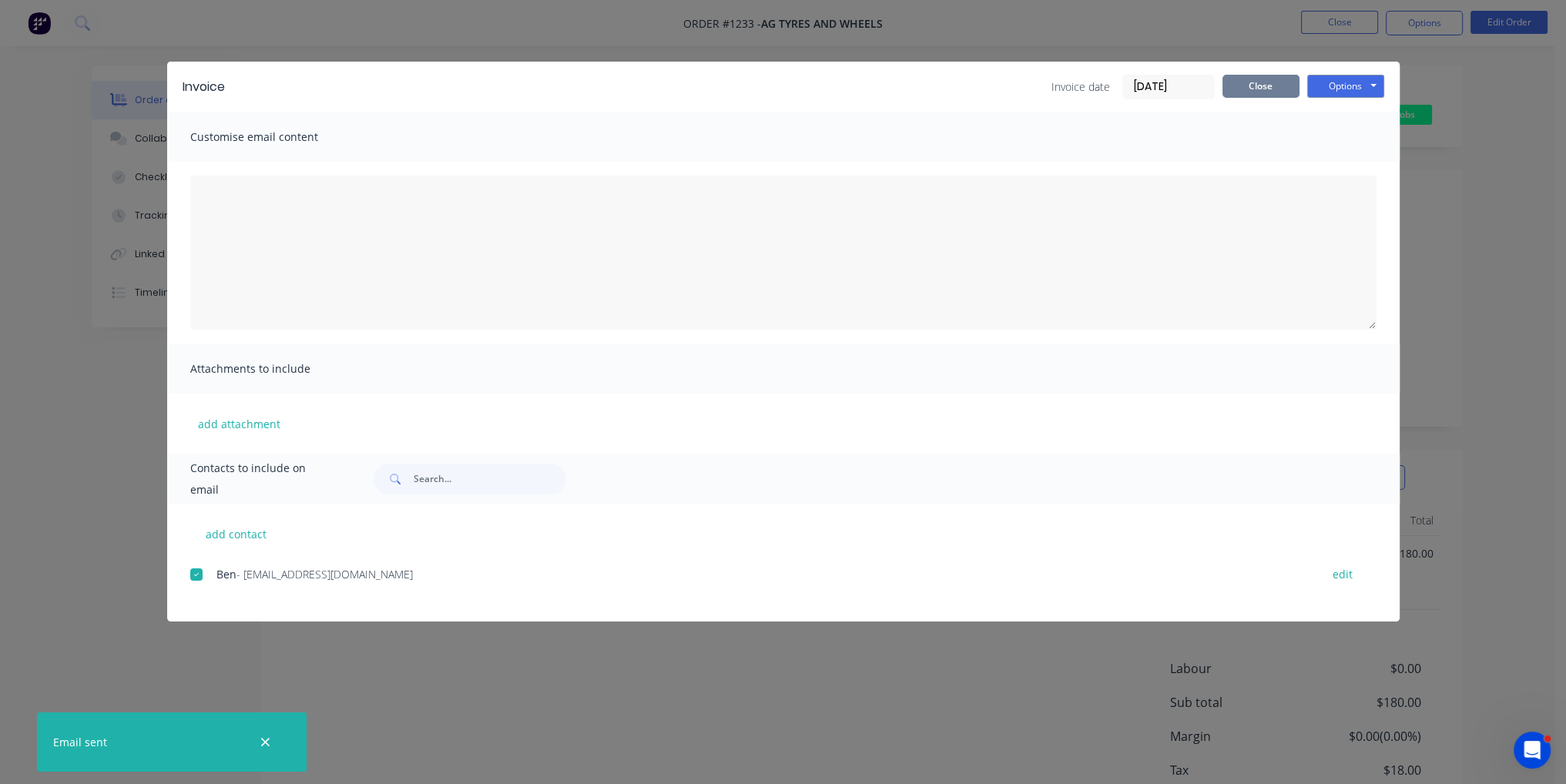
click at [1247, 88] on button "Close" at bounding box center [1261, 87] width 77 height 23
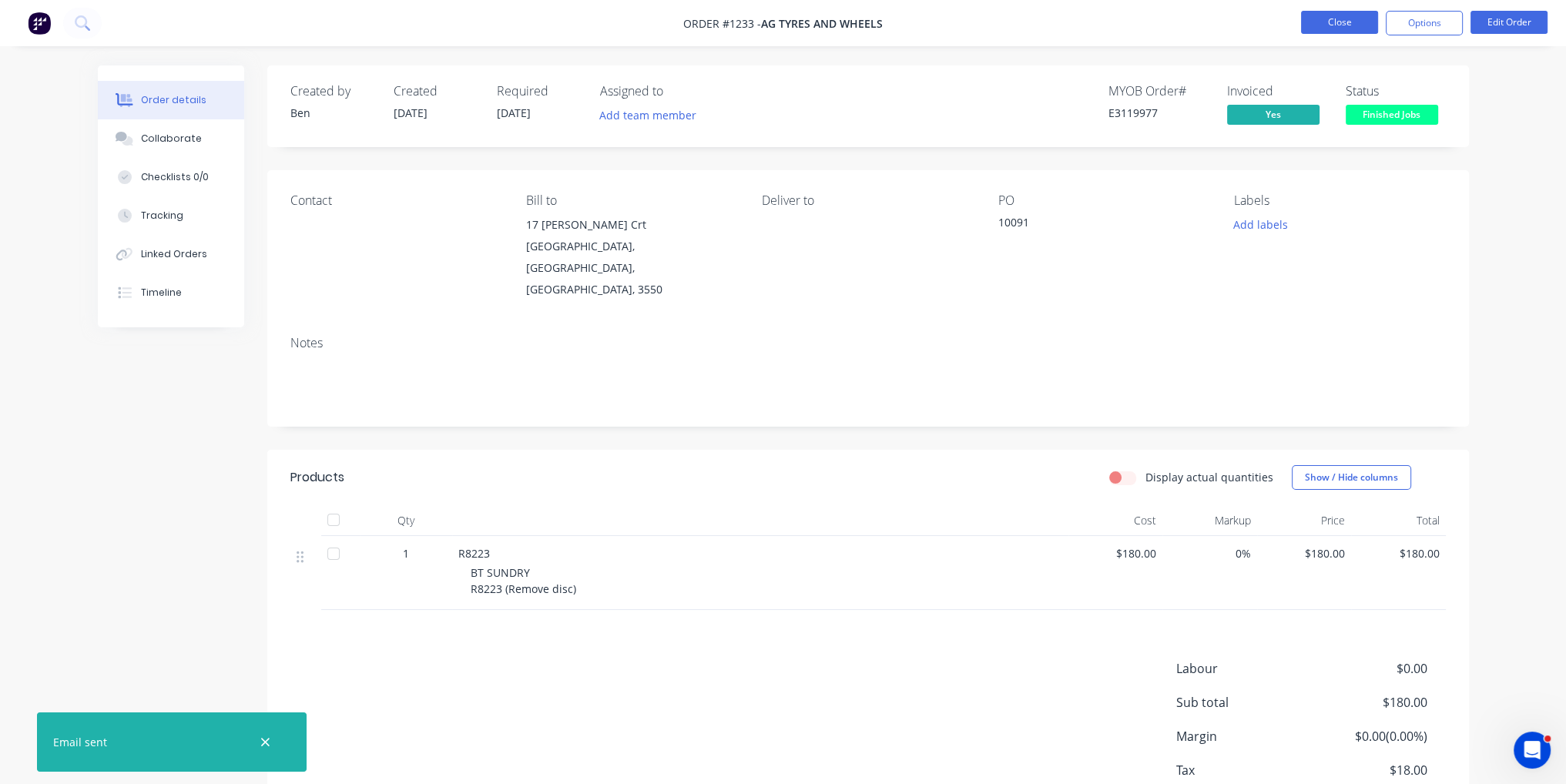
click at [1333, 25] on button "Close" at bounding box center [1339, 22] width 77 height 23
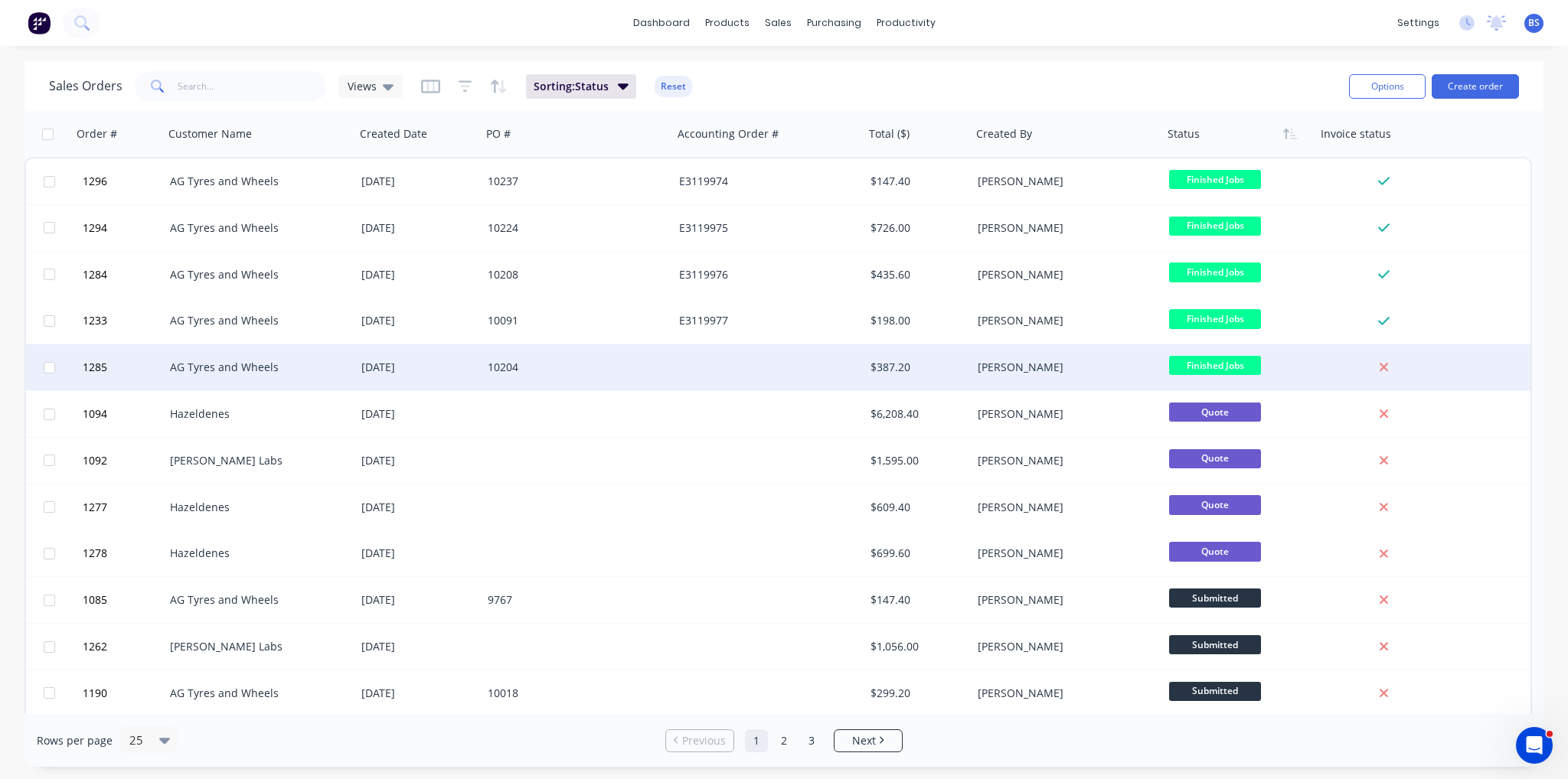
click at [581, 360] on div "10204" at bounding box center [572, 367] width 170 height 15
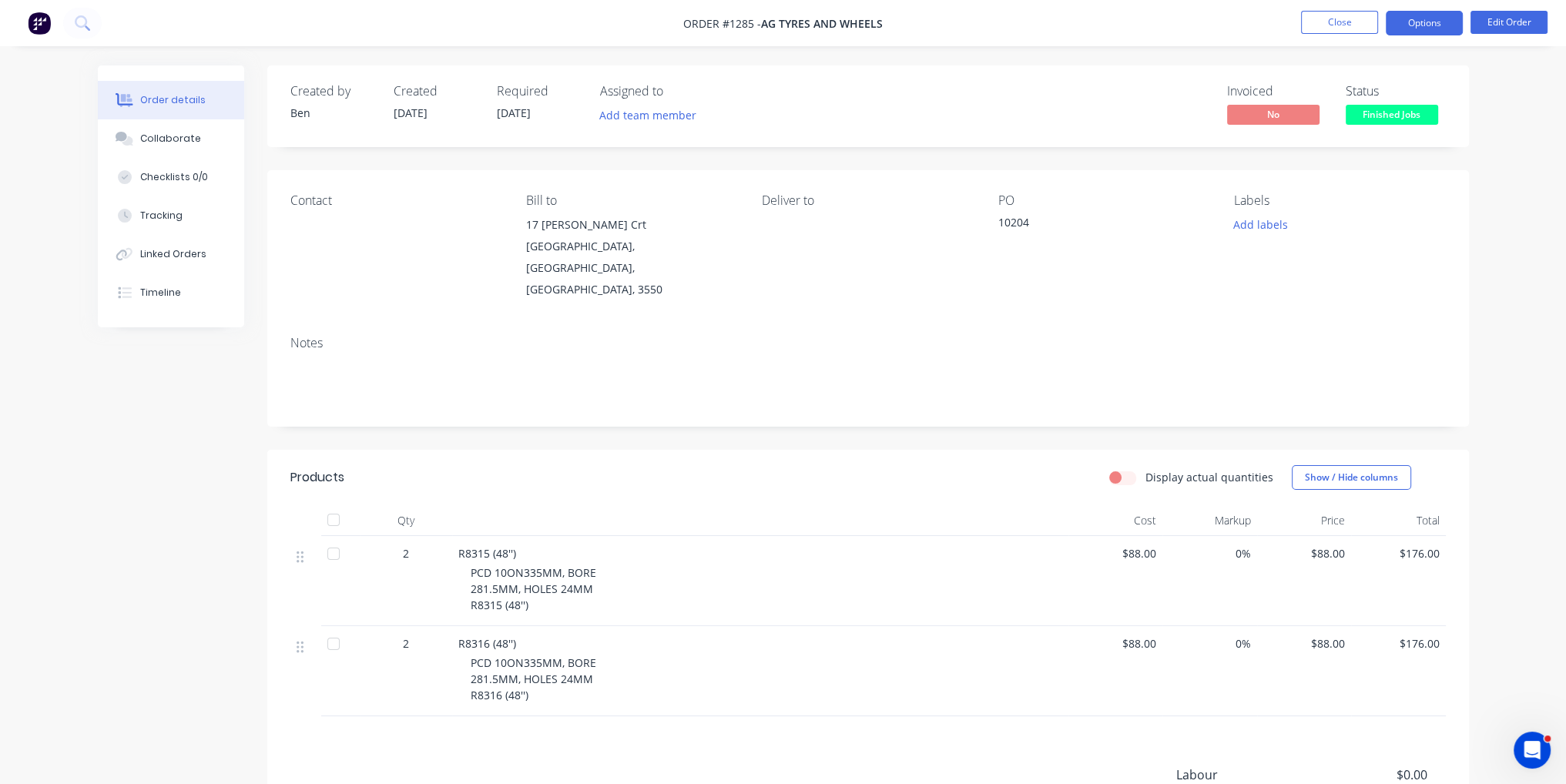
click at [1427, 22] on button "Options" at bounding box center [1424, 23] width 77 height 25
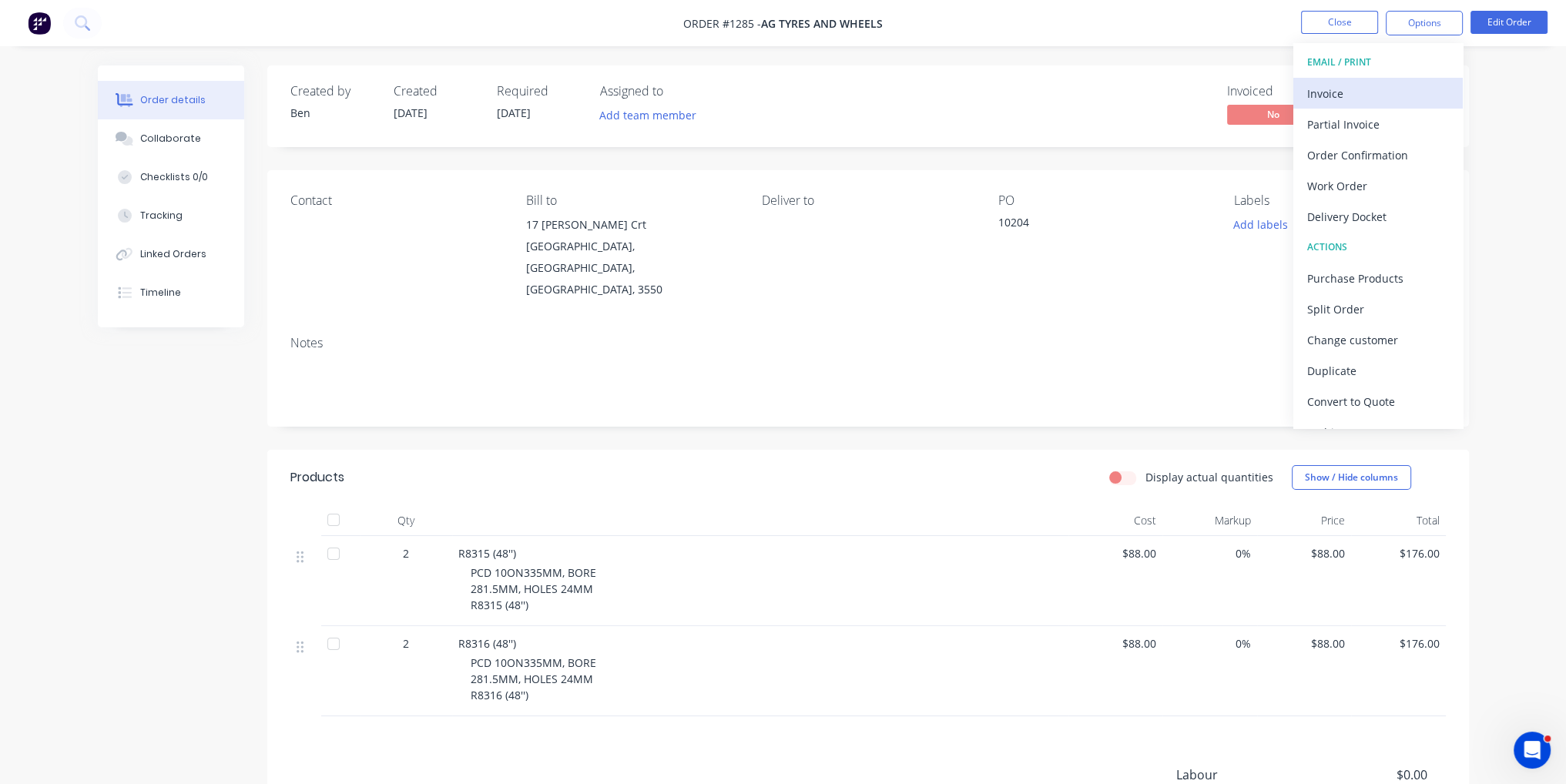
click at [1418, 97] on div "Invoice" at bounding box center [1378, 93] width 142 height 22
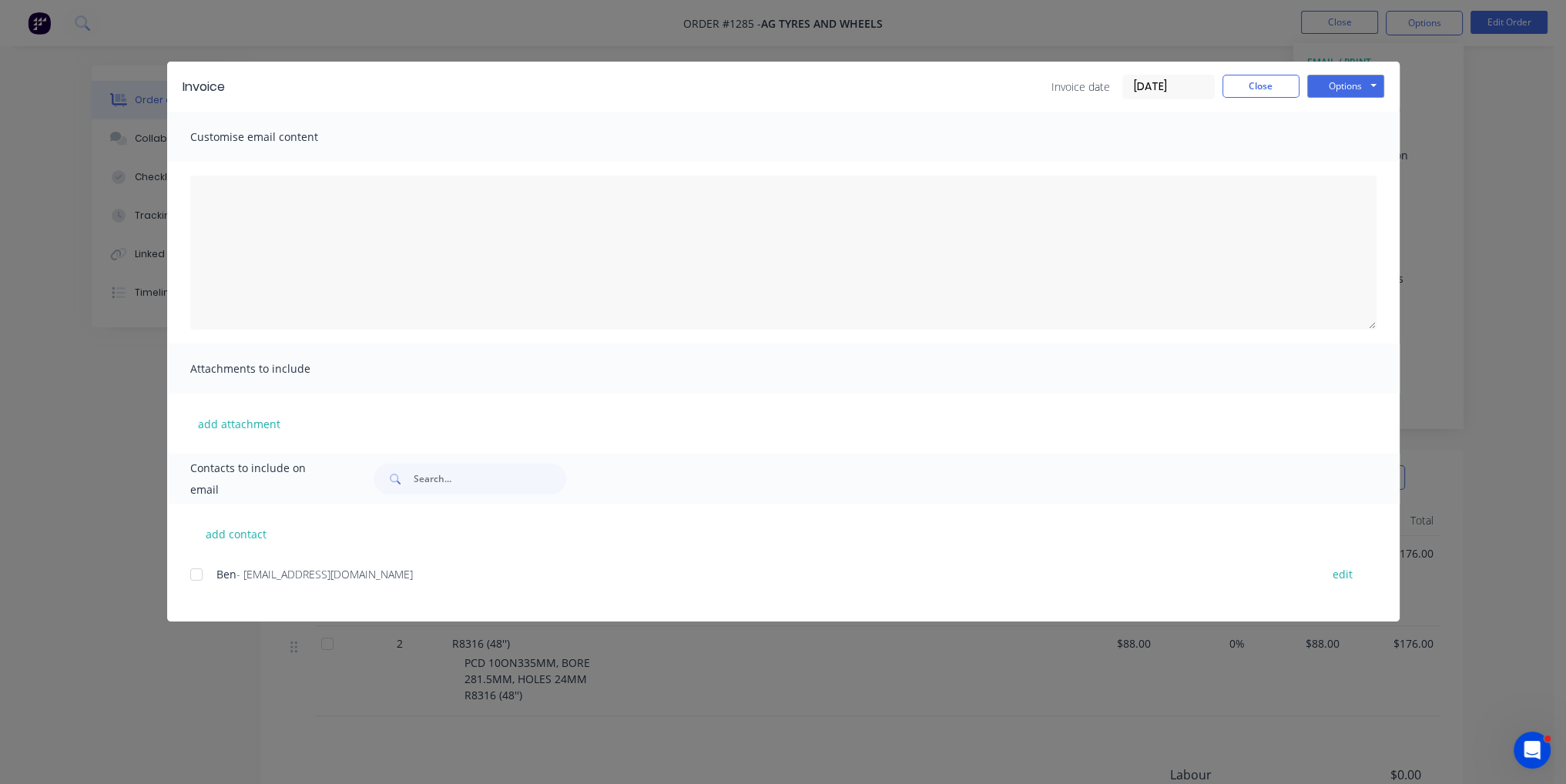
click at [200, 574] on div at bounding box center [196, 574] width 31 height 31
click at [1328, 87] on button "Options" at bounding box center [1346, 87] width 77 height 23
click at [1350, 169] on button "Email" at bounding box center [1357, 164] width 98 height 26
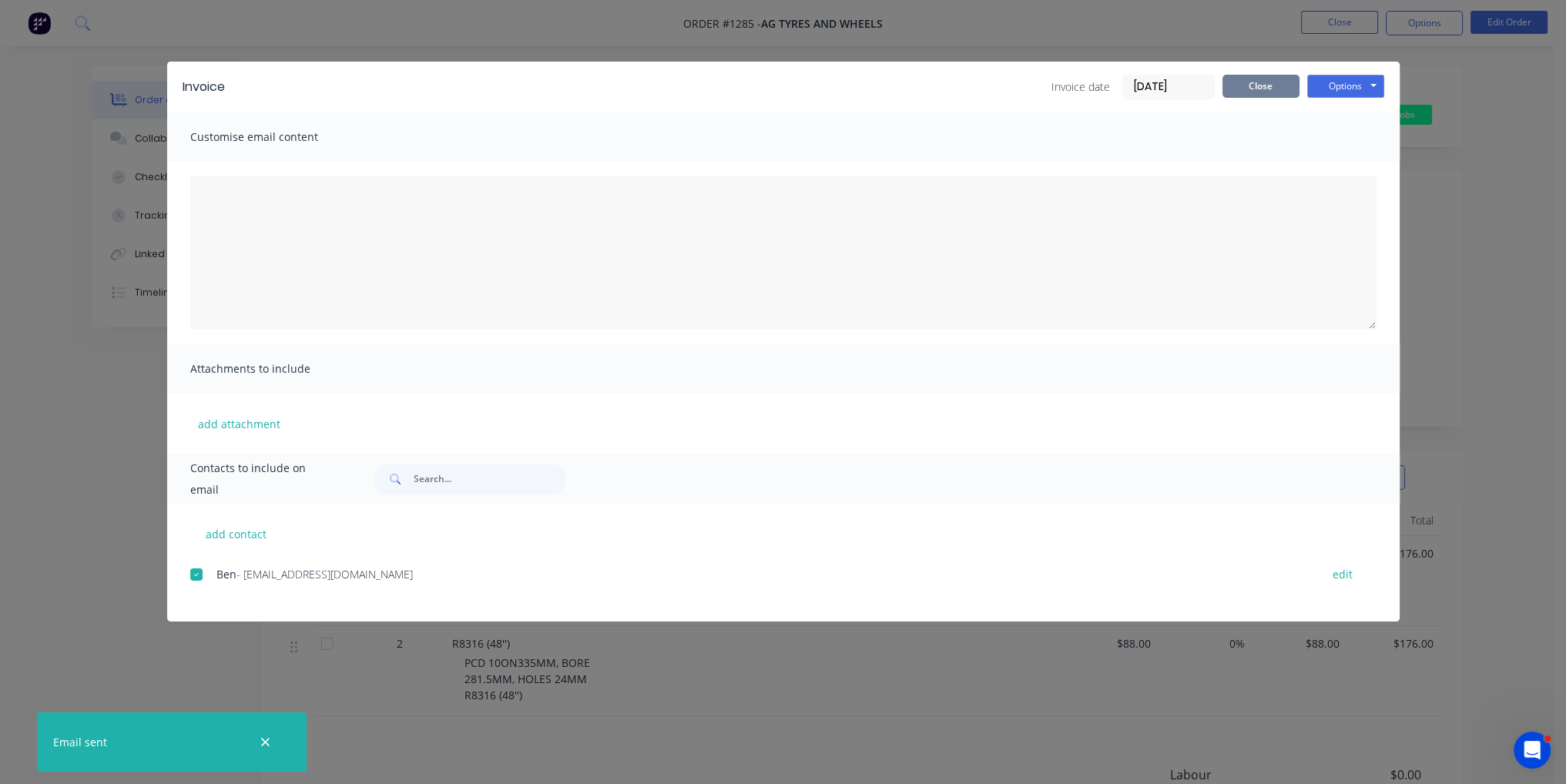
click at [1277, 93] on button "Close" at bounding box center [1261, 87] width 77 height 23
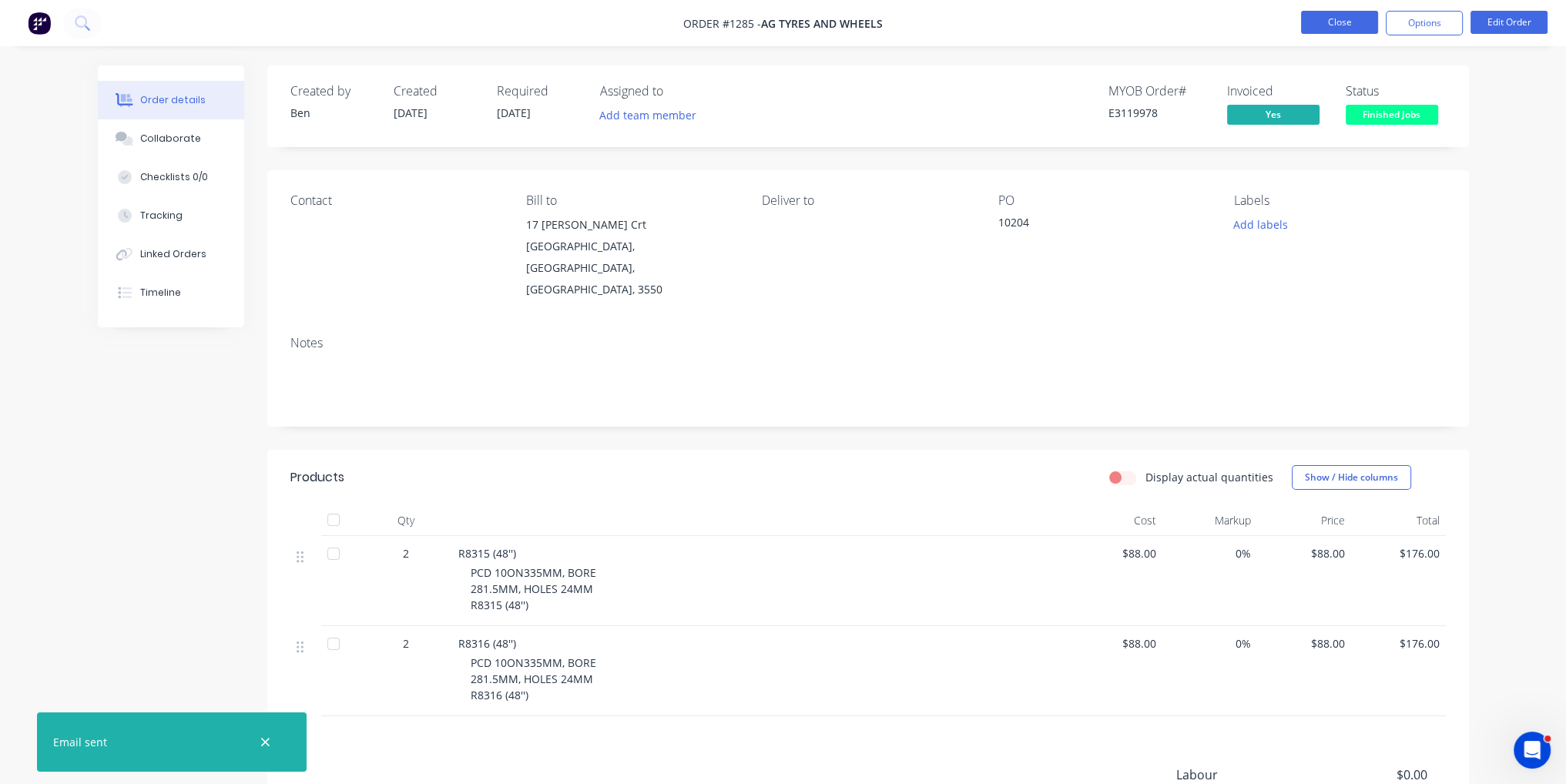
click at [1333, 11] on button "Close" at bounding box center [1339, 22] width 77 height 23
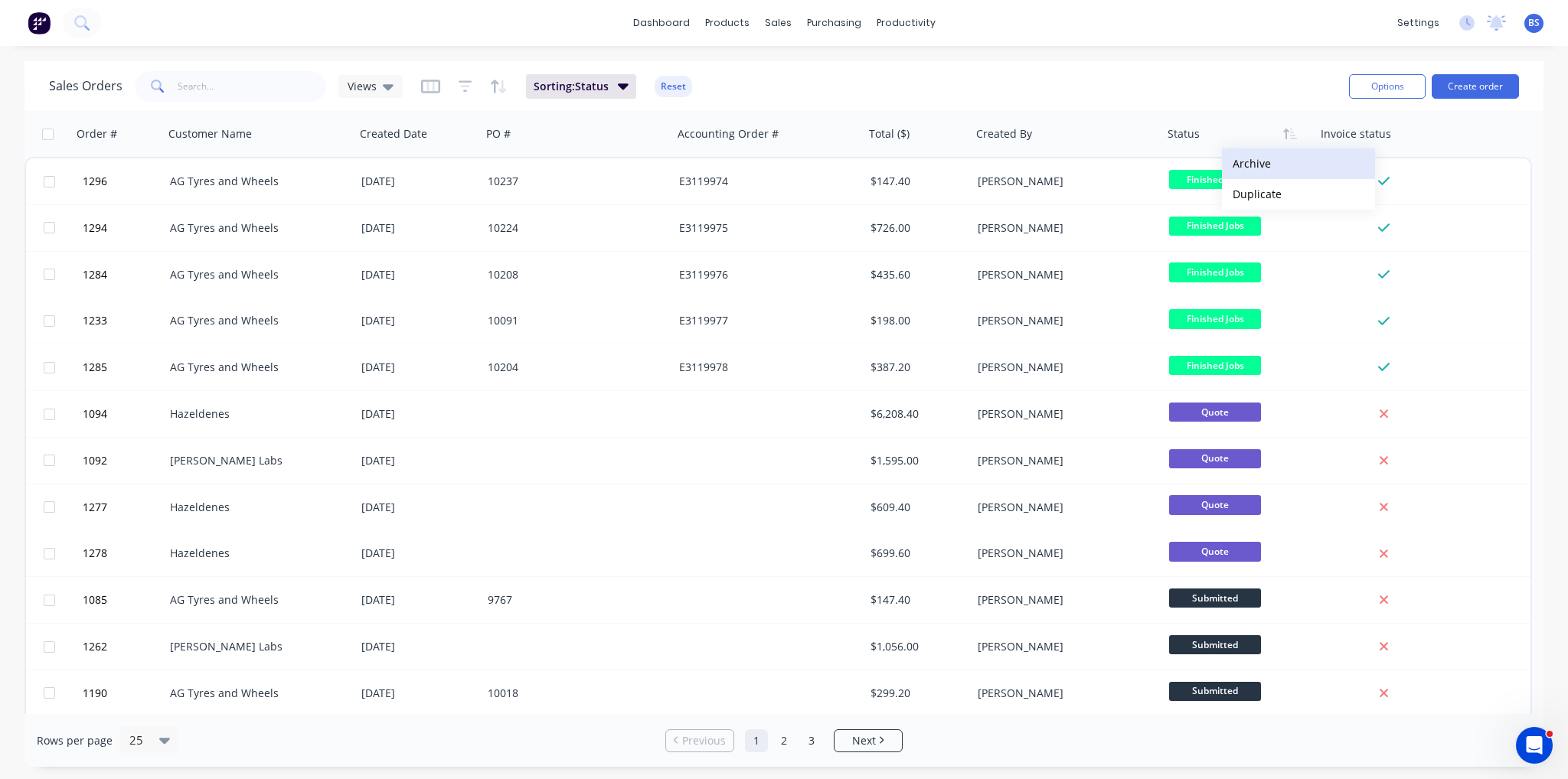
click at [1283, 169] on button "Archive" at bounding box center [1298, 163] width 153 height 31
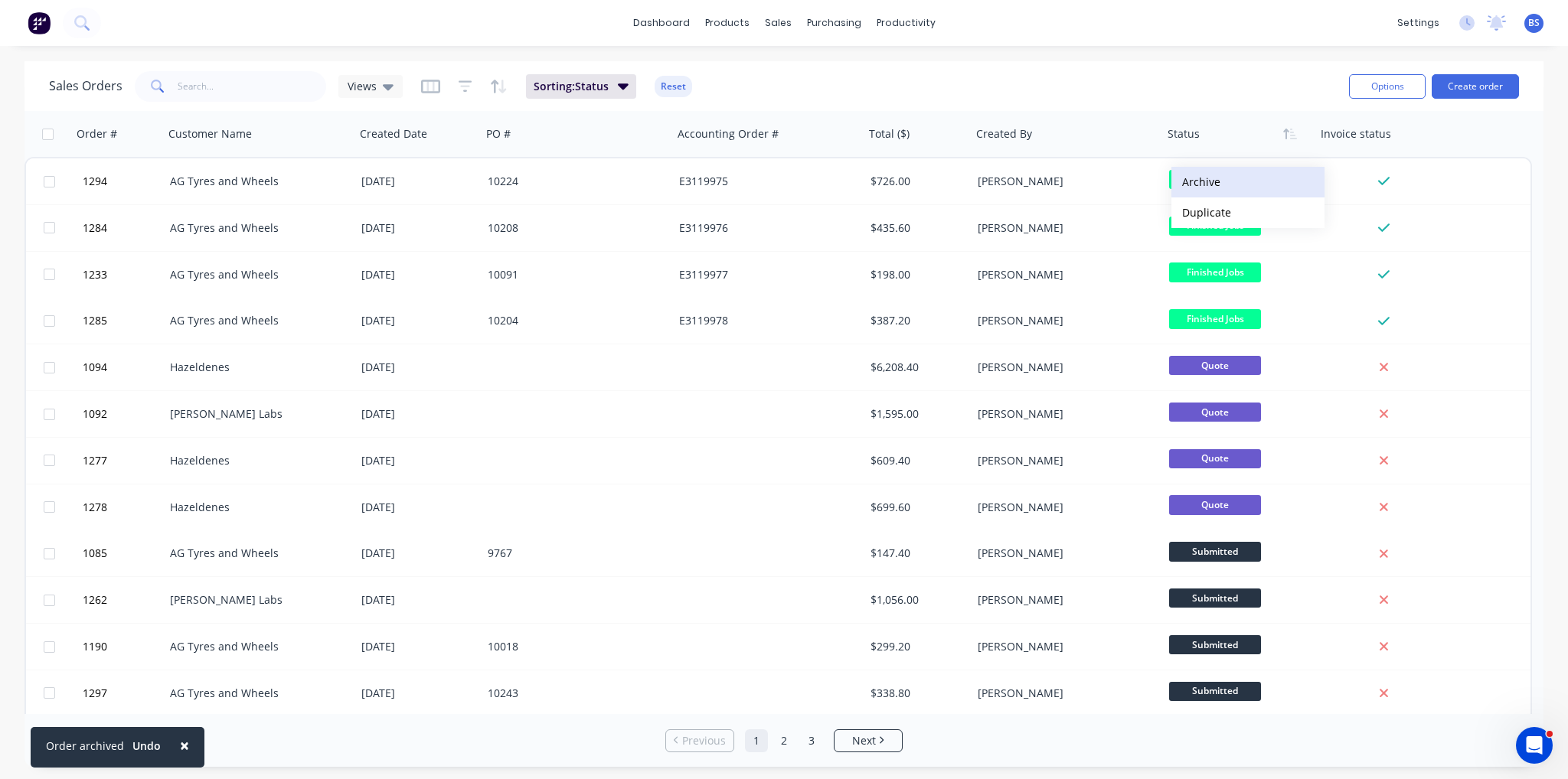
click at [1234, 195] on button "Archive" at bounding box center [1247, 182] width 153 height 31
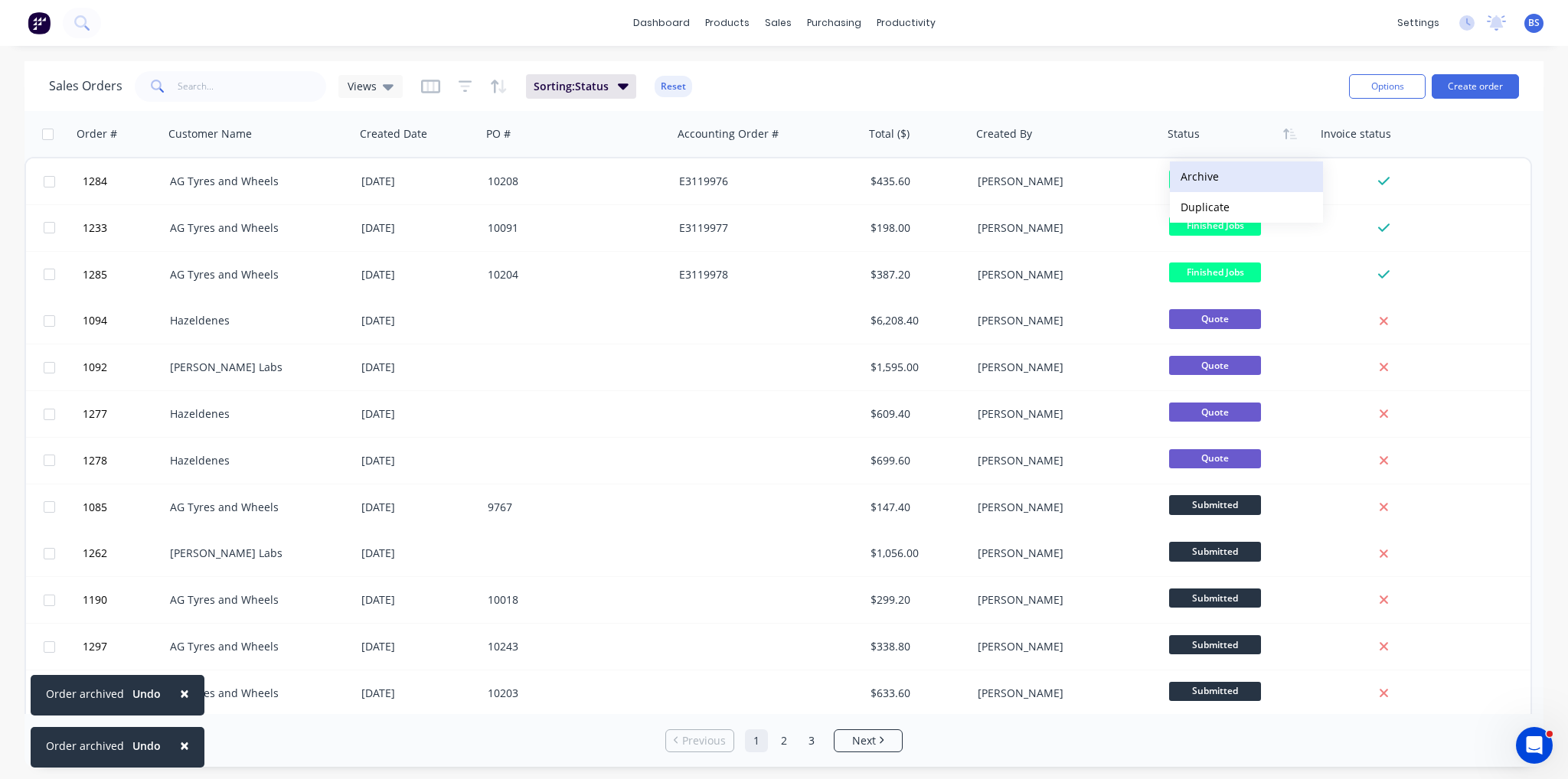
click at [1224, 178] on button "Archive" at bounding box center [1246, 176] width 153 height 31
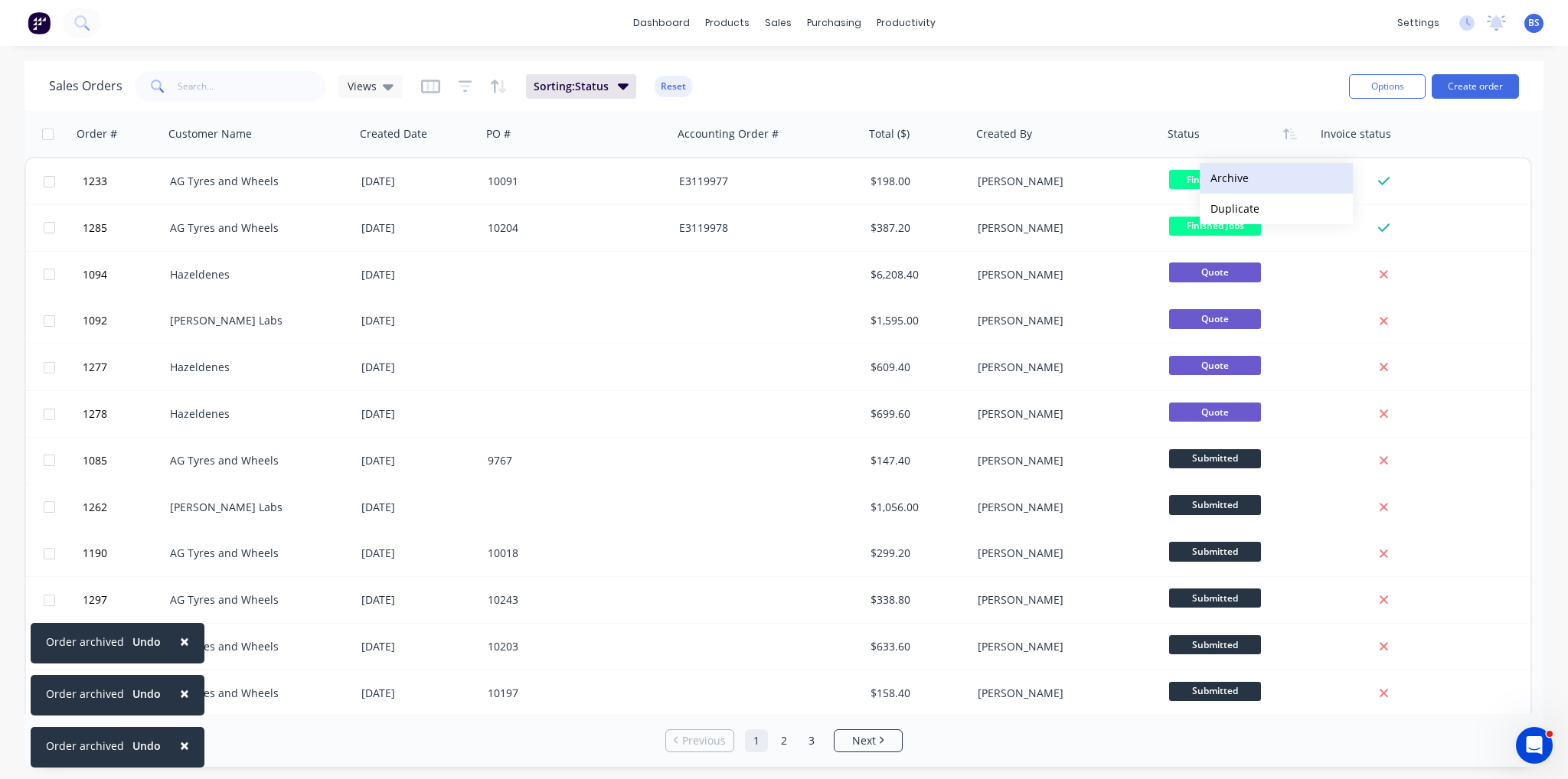
click at [1233, 181] on button "Archive" at bounding box center [1276, 178] width 153 height 31
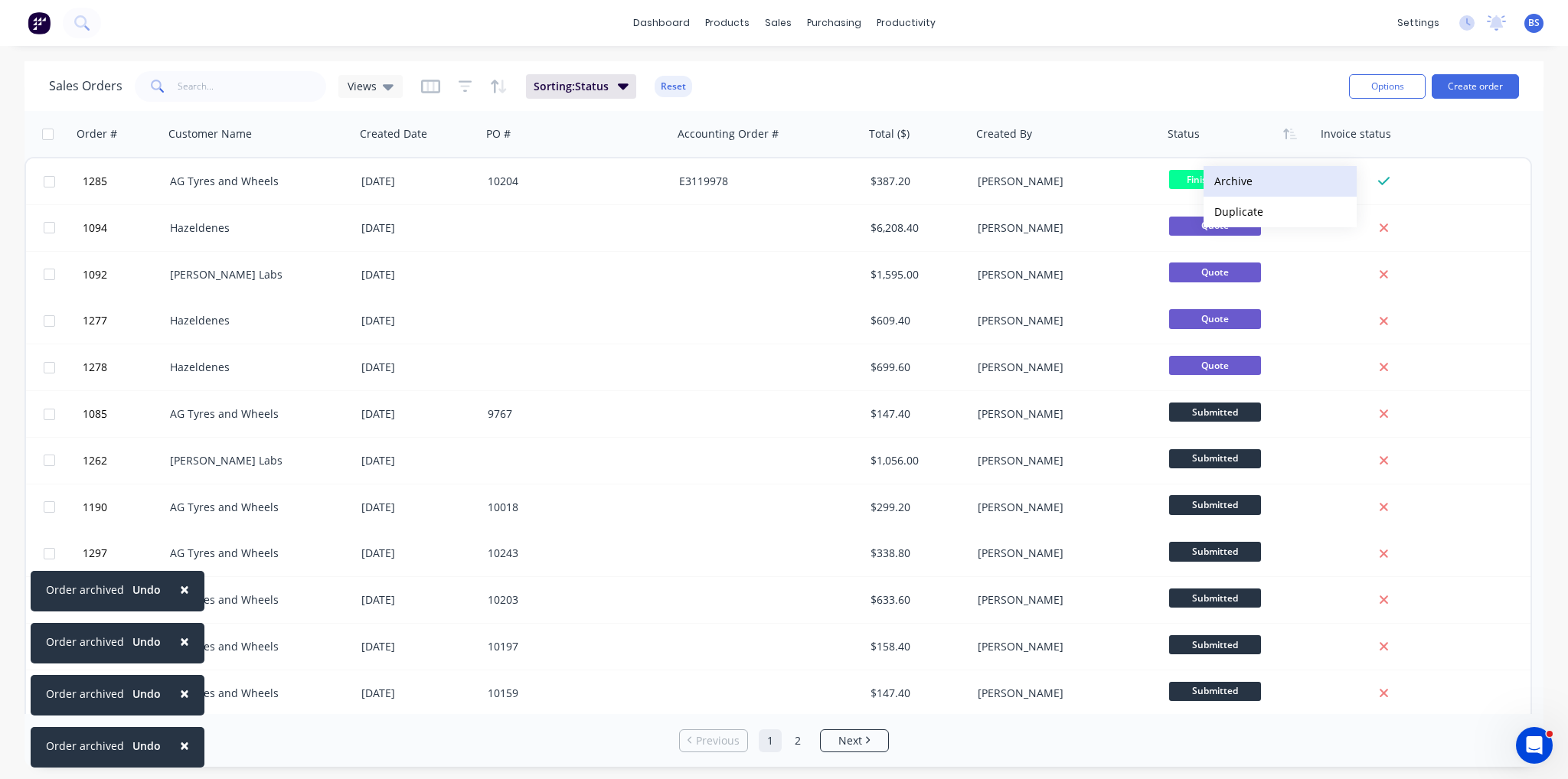
click at [1232, 183] on button "Archive" at bounding box center [1280, 181] width 153 height 31
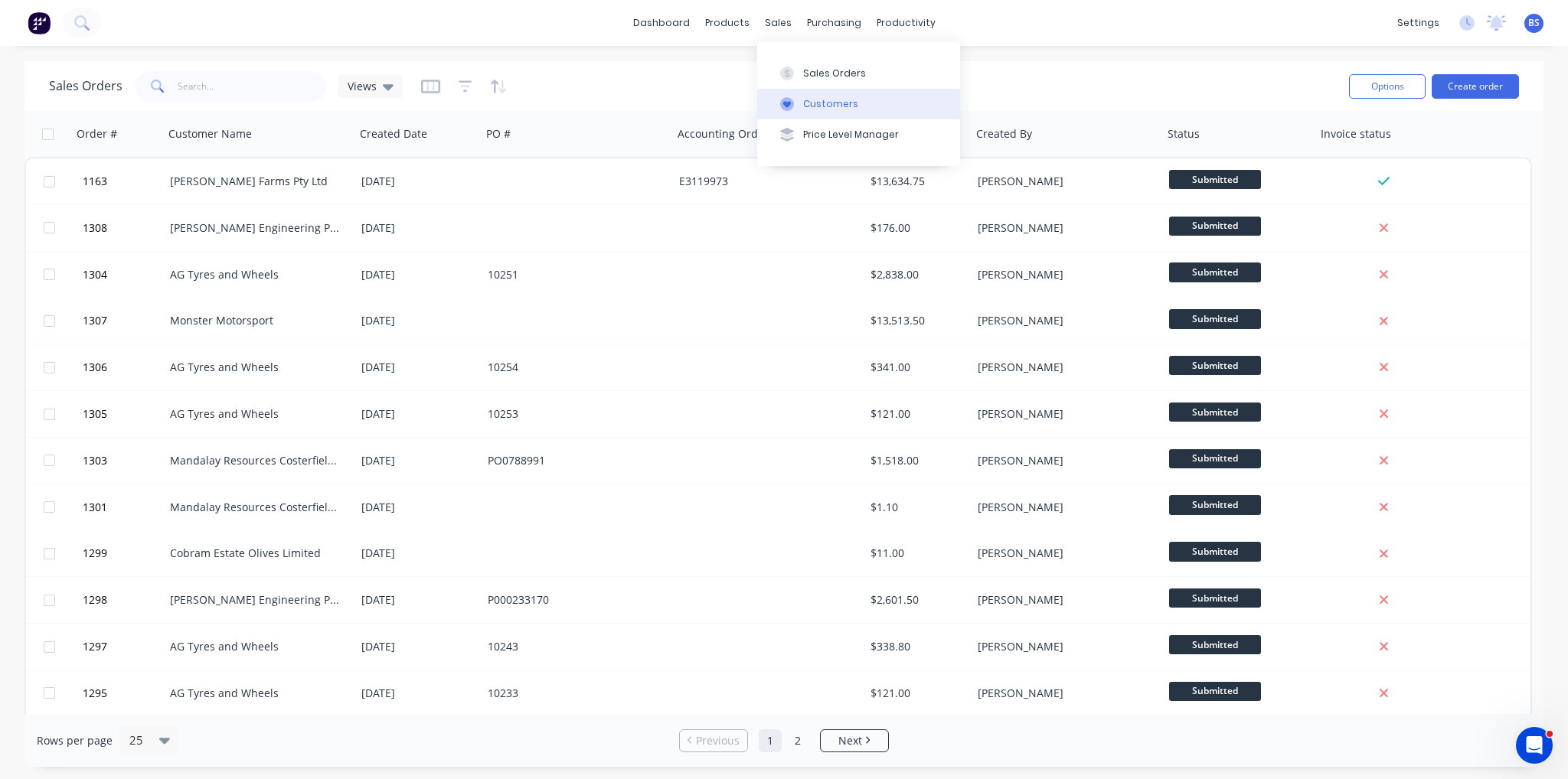
click at [844, 109] on div "Customers" at bounding box center [831, 103] width 55 height 14
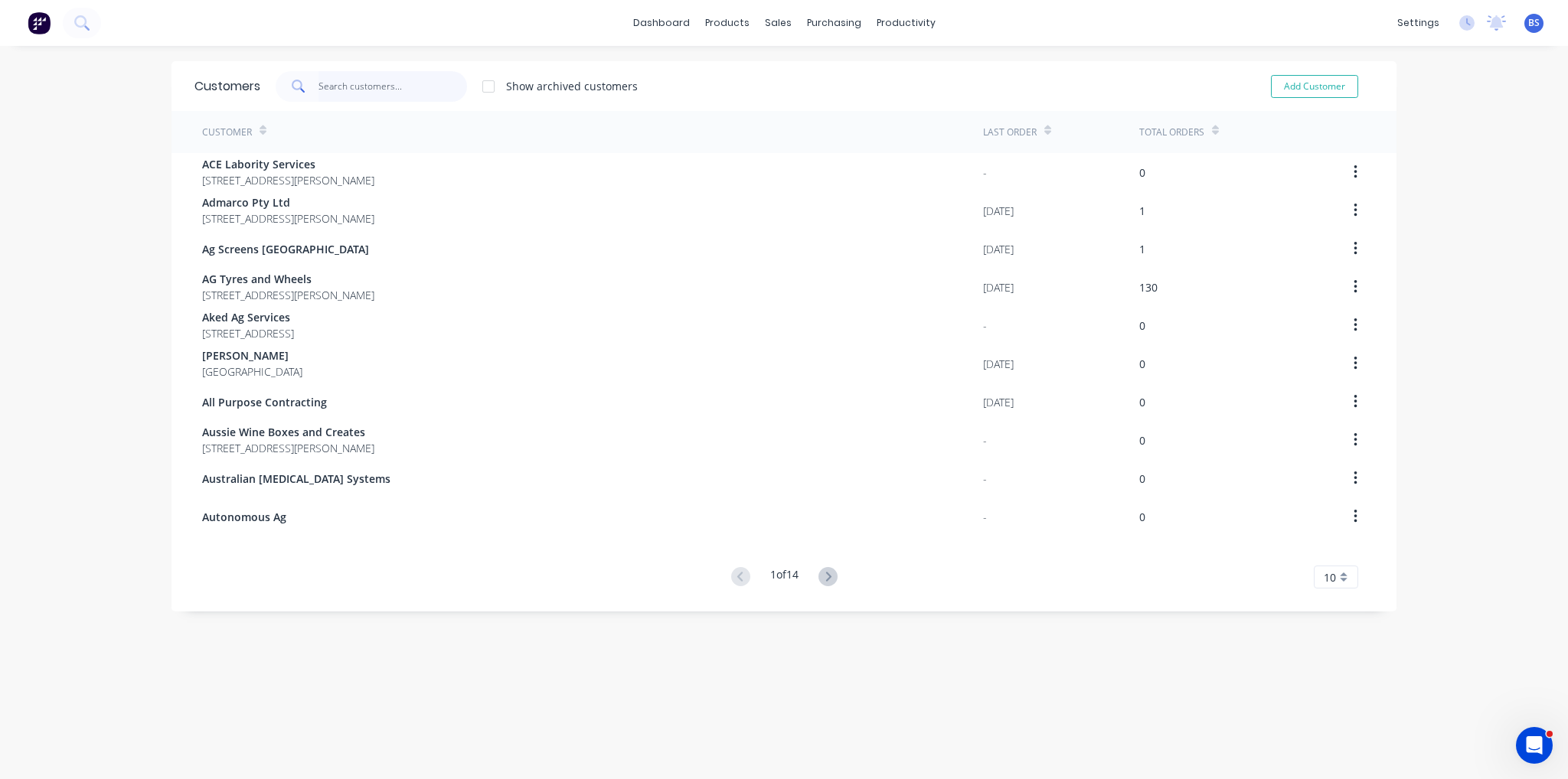
click at [337, 88] on input "text" at bounding box center [393, 86] width 149 height 31
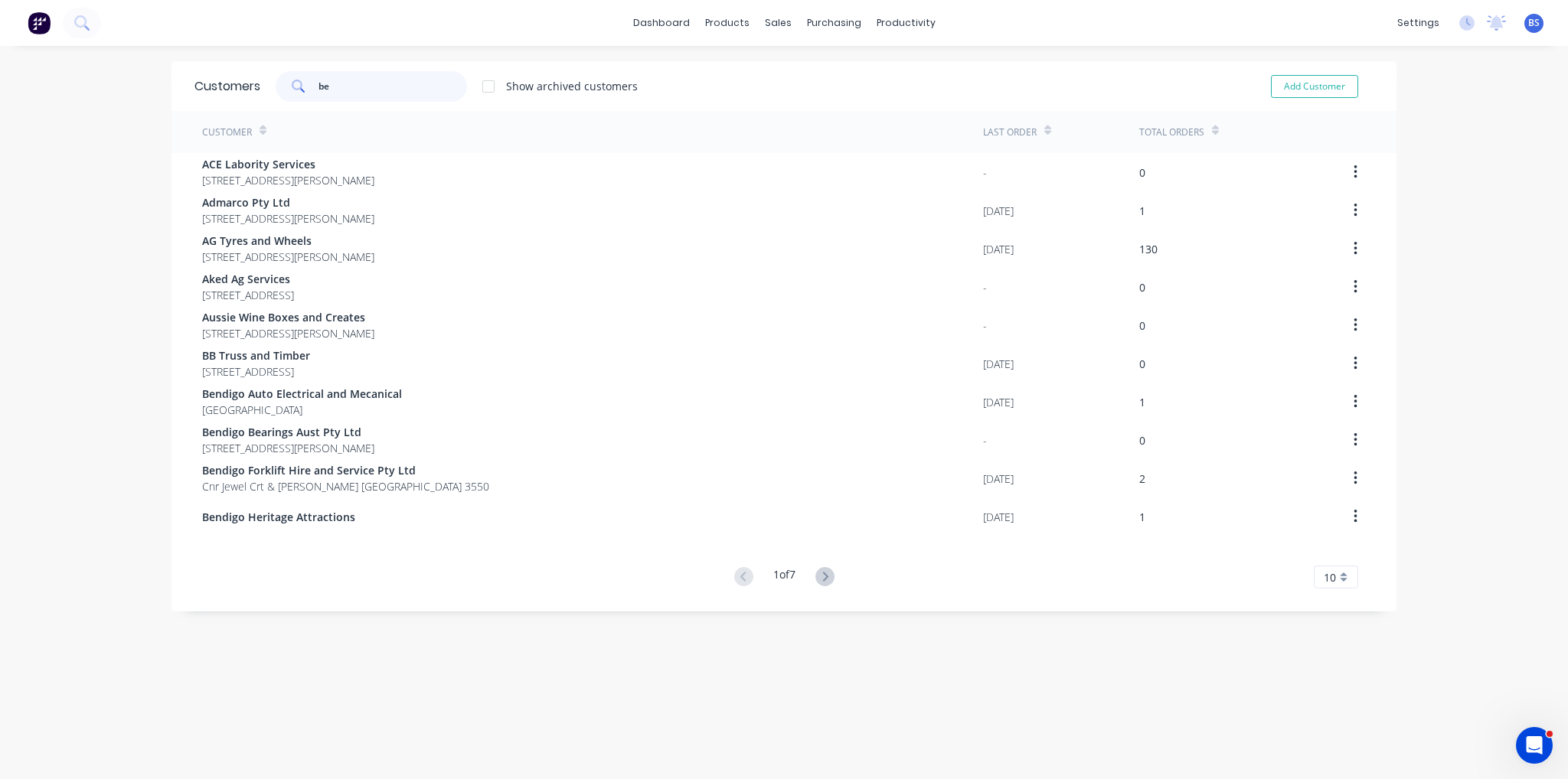
type input "b"
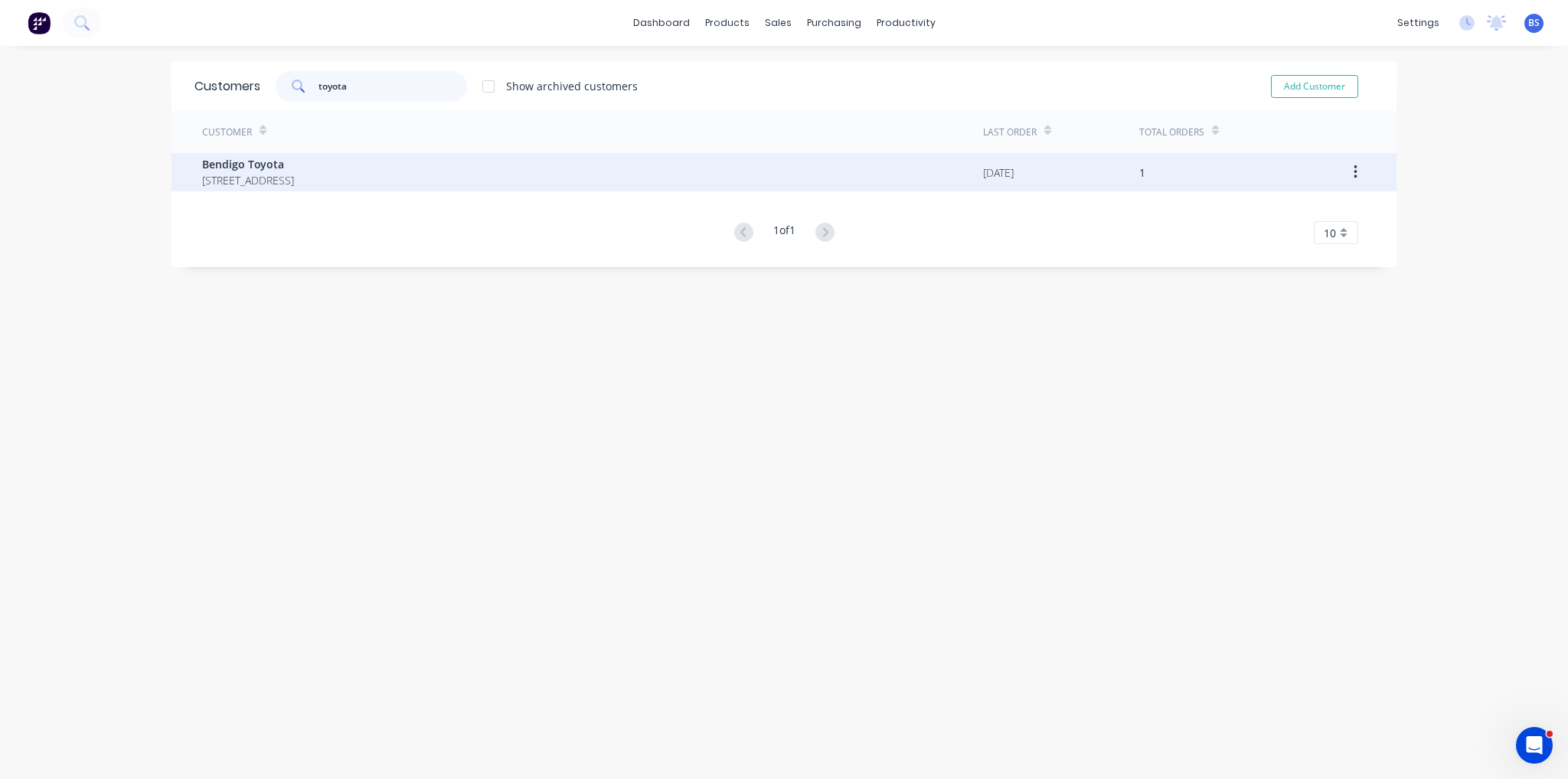
type input "toyota"
click at [294, 171] on span "Bendigo Toyota" at bounding box center [248, 164] width 92 height 16
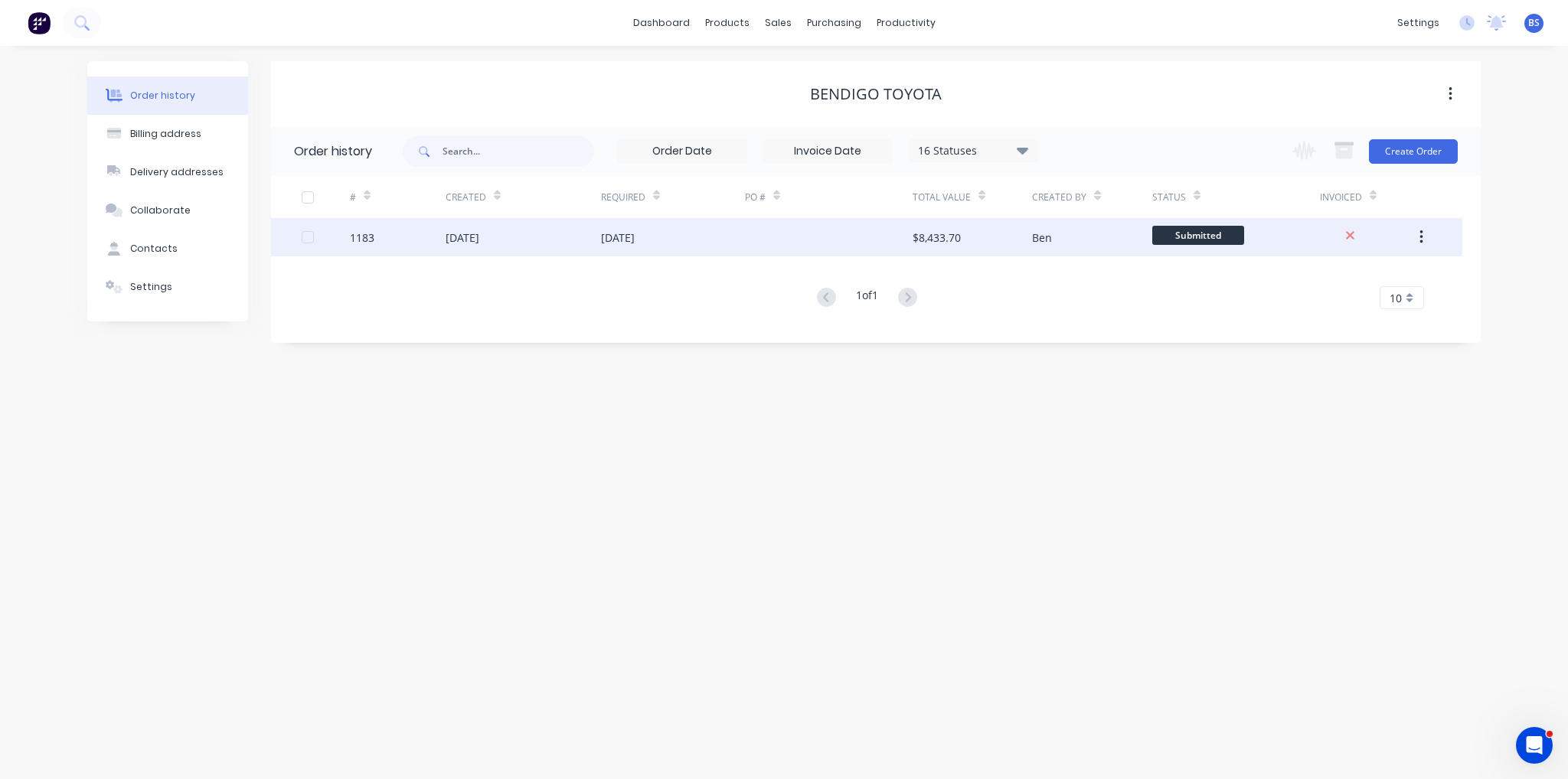
click at [304, 237] on div at bounding box center [307, 237] width 31 height 31
click at [1196, 230] on span "Submitted" at bounding box center [1198, 235] width 92 height 19
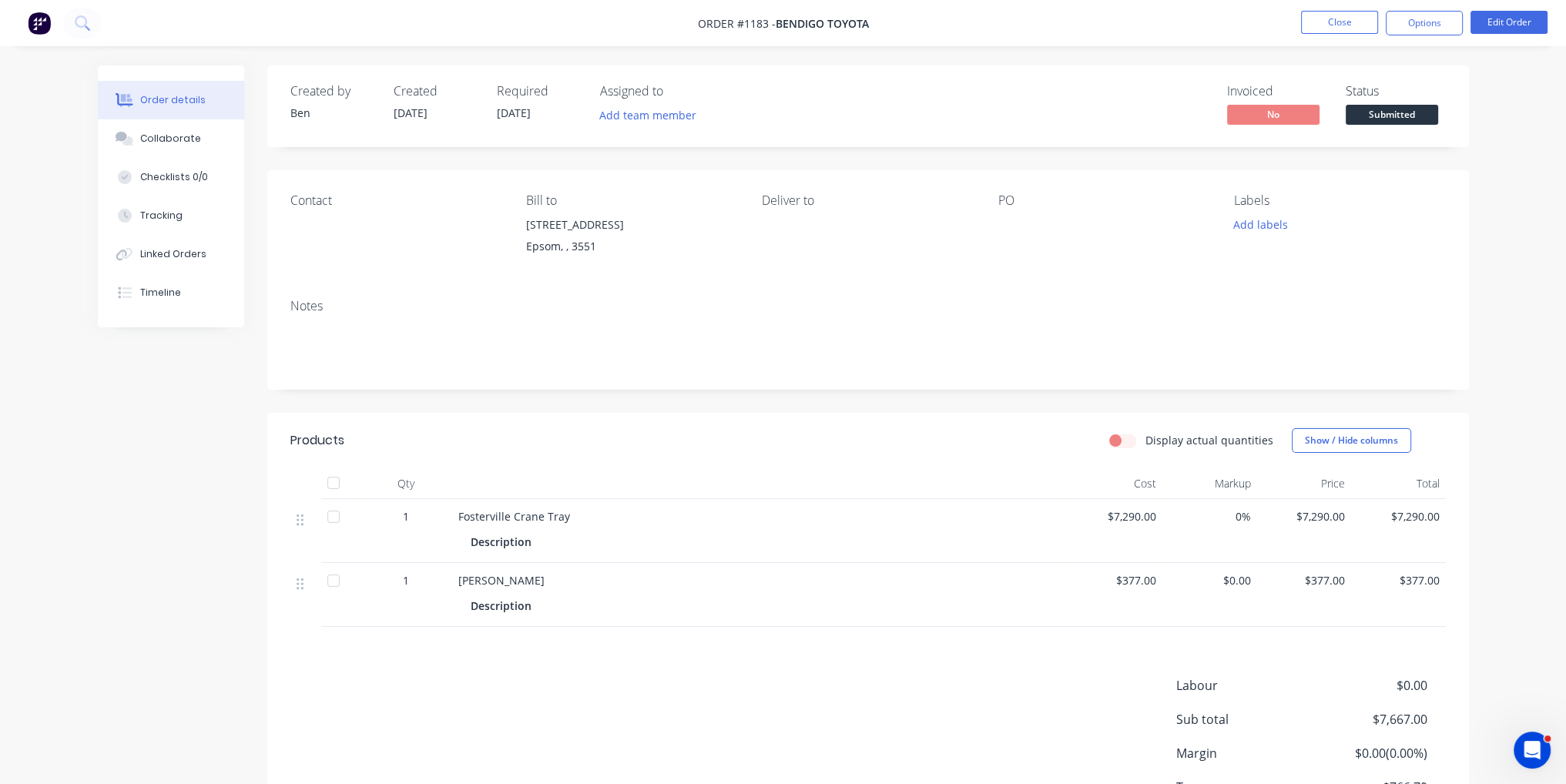
click at [1421, 109] on span "Submitted" at bounding box center [1392, 114] width 93 height 19
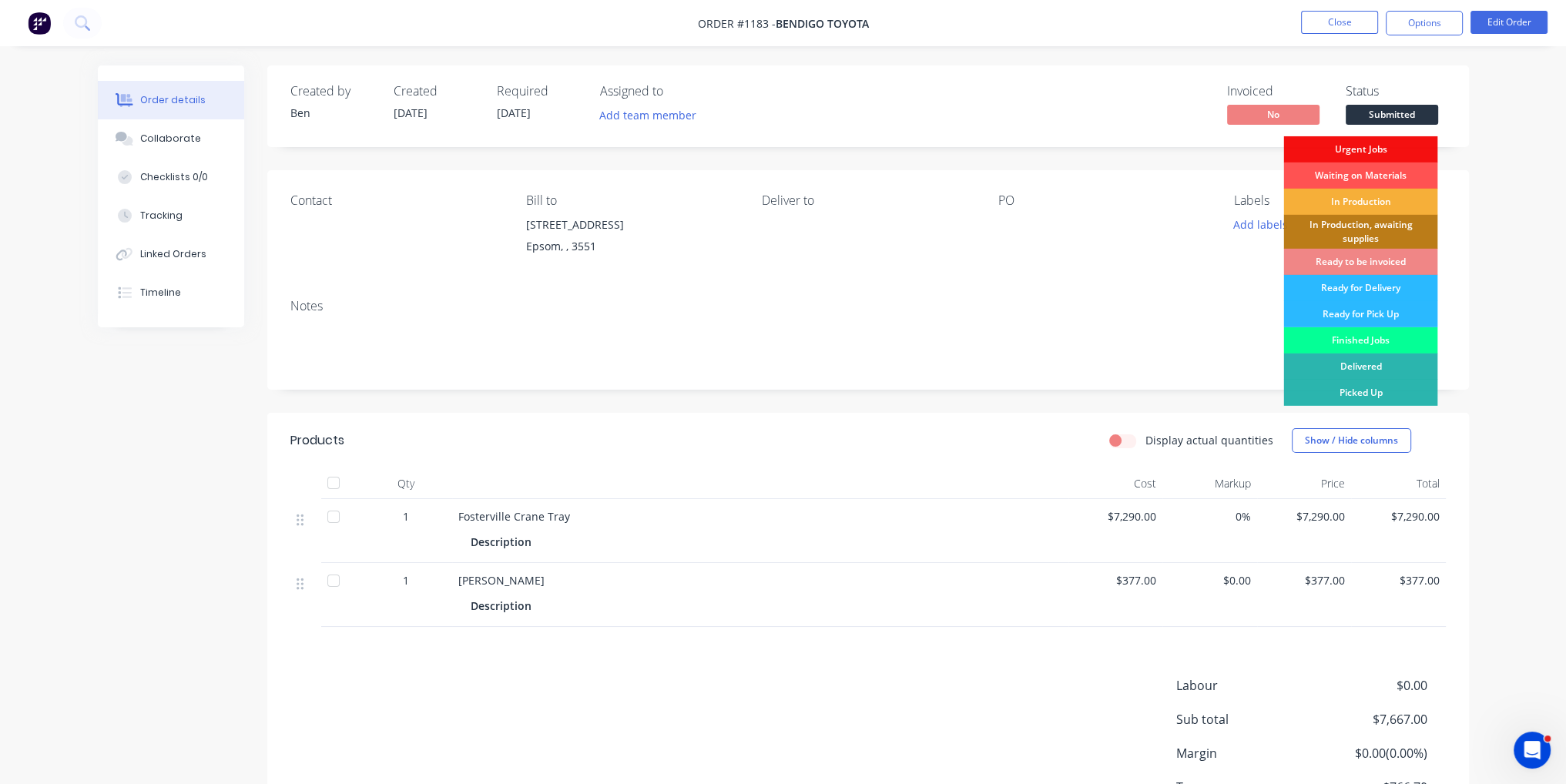
click at [1383, 341] on div "Finished Jobs" at bounding box center [1360, 340] width 154 height 26
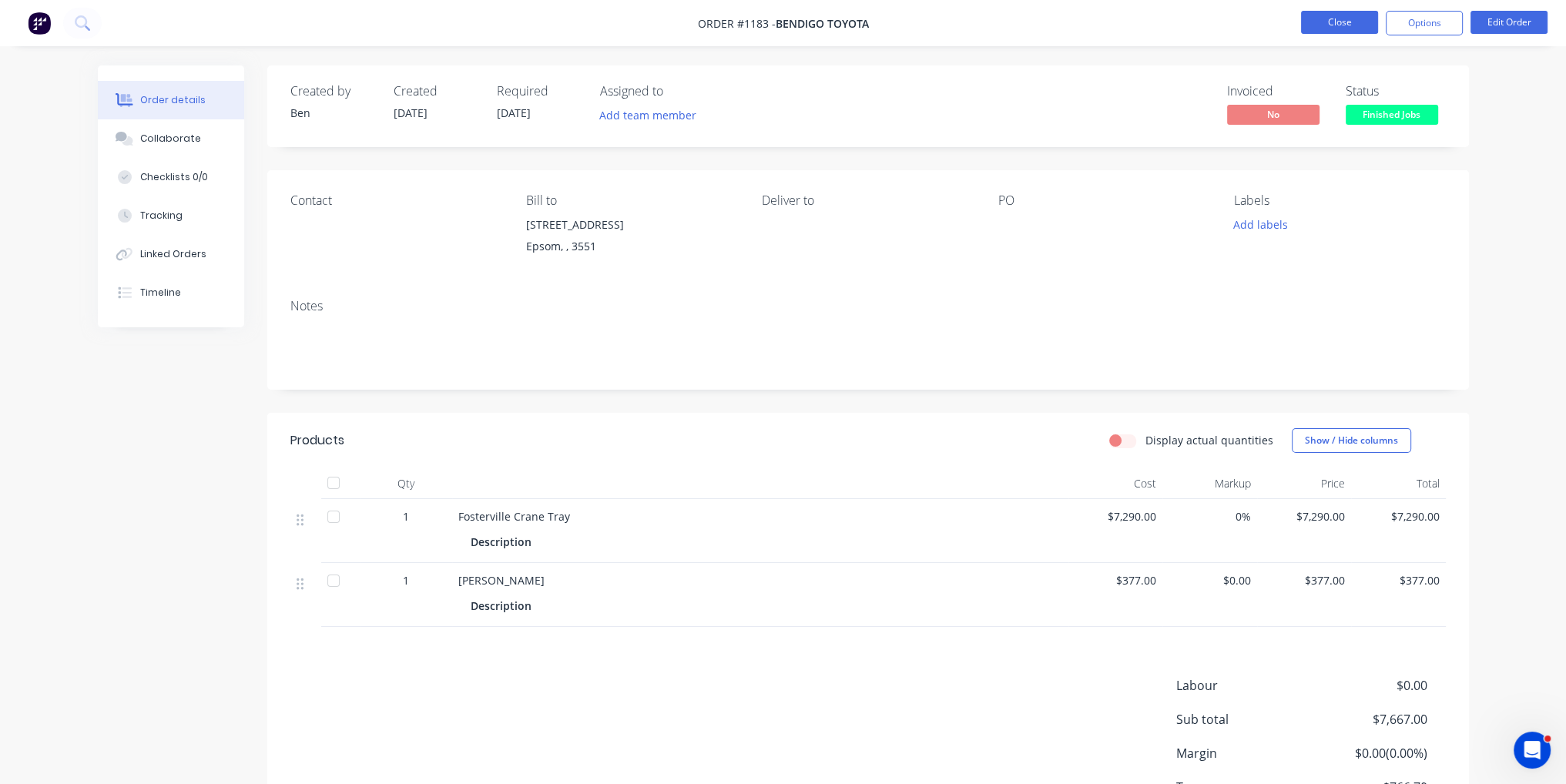
click at [1339, 33] on button "Close" at bounding box center [1339, 22] width 77 height 23
